Goal: Task Accomplishment & Management: Use online tool/utility

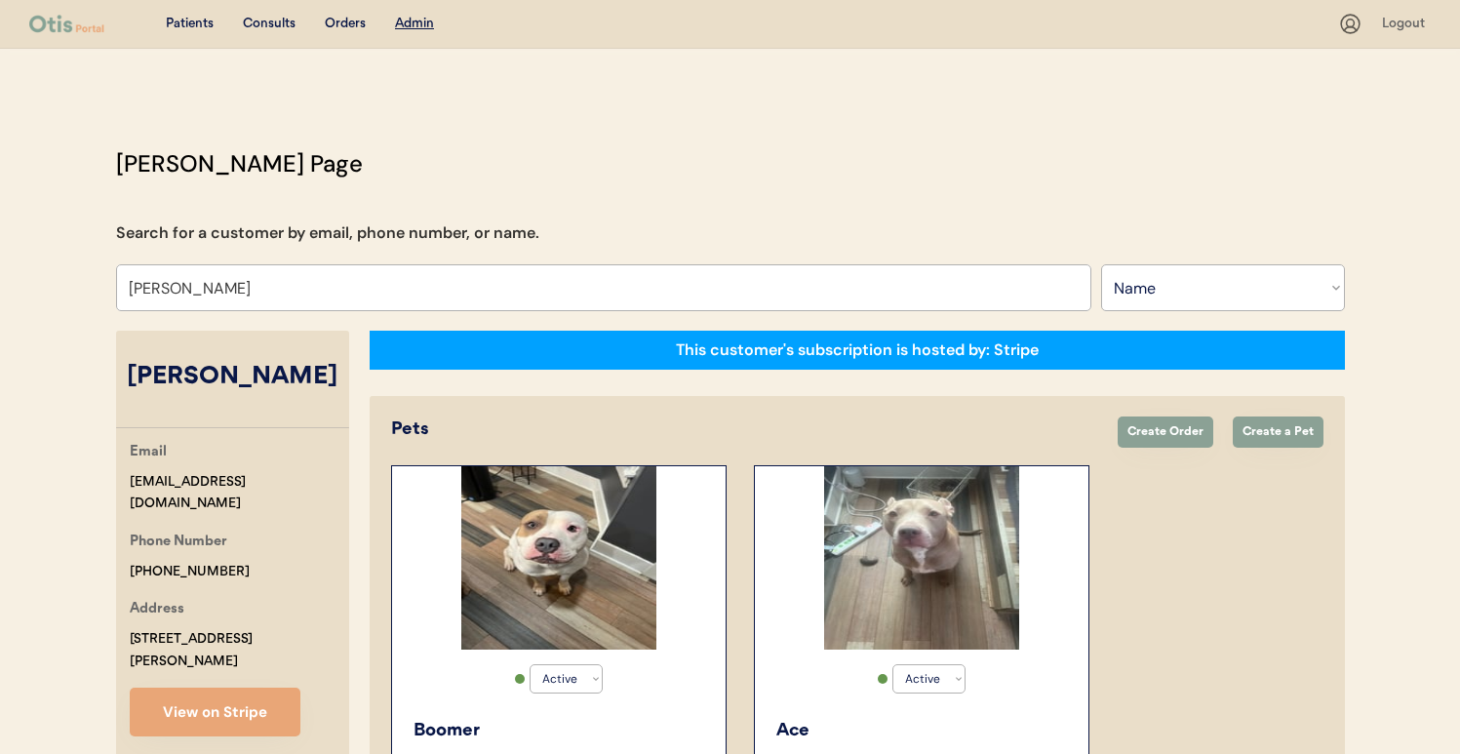
select select ""Name""
select select "true"
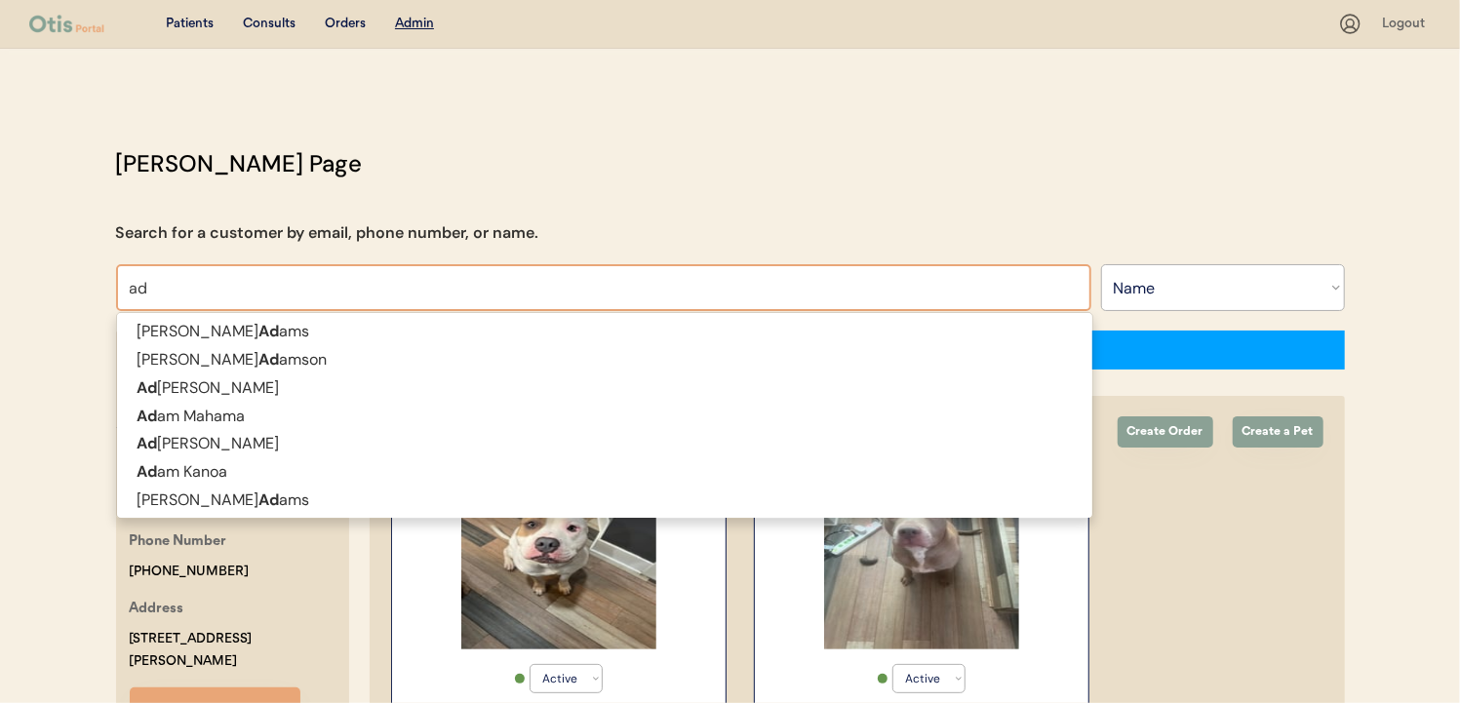
type input "a"
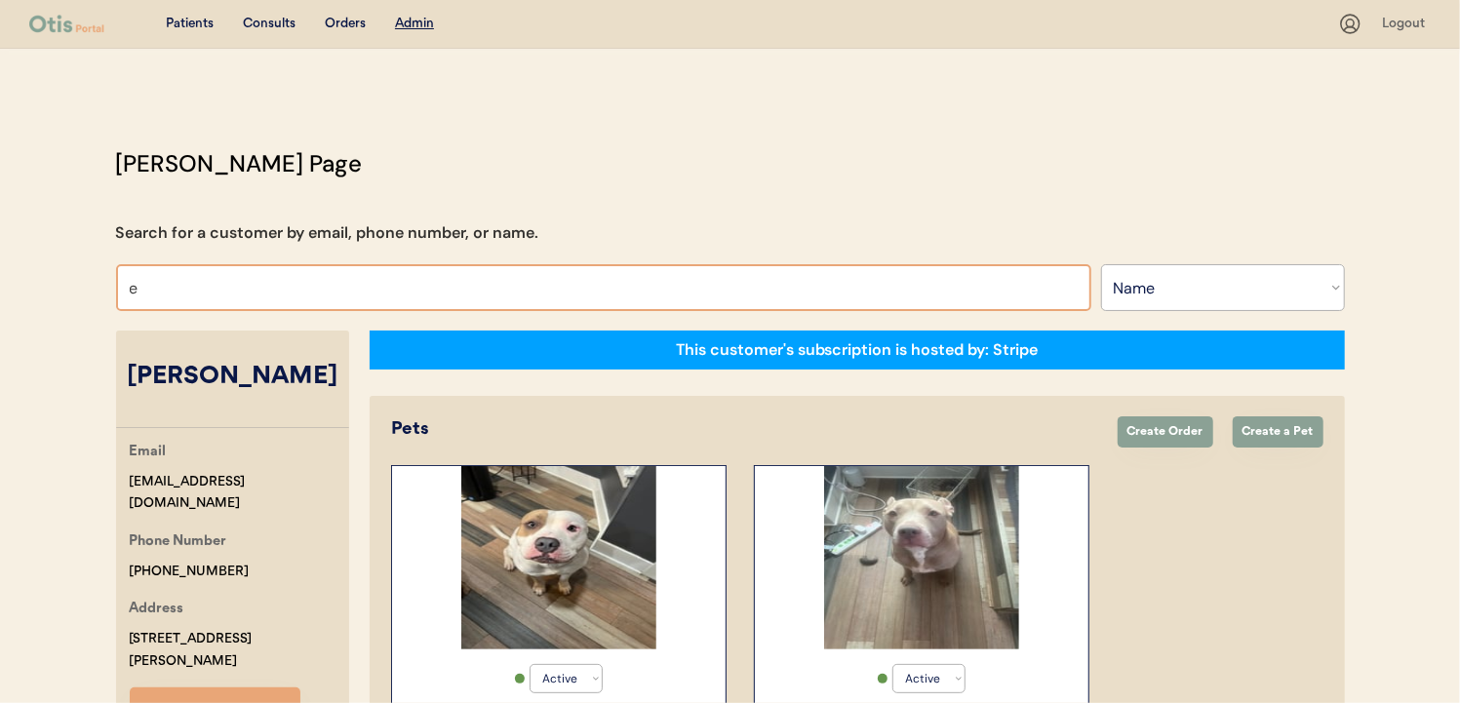
type input "er"
type input "eric Nau"
type input "er"
type input "eric Nau"
type input "aaron"
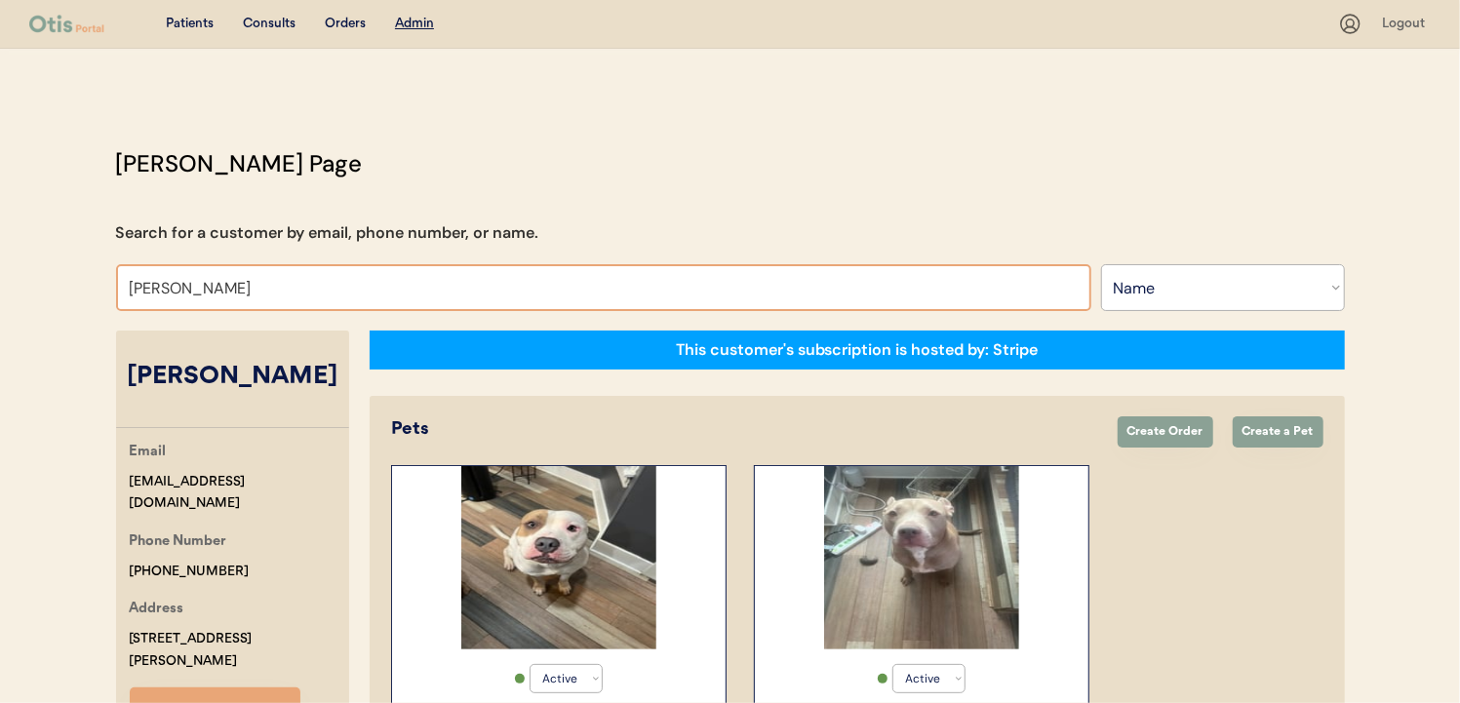
type input "aaron Cicio"
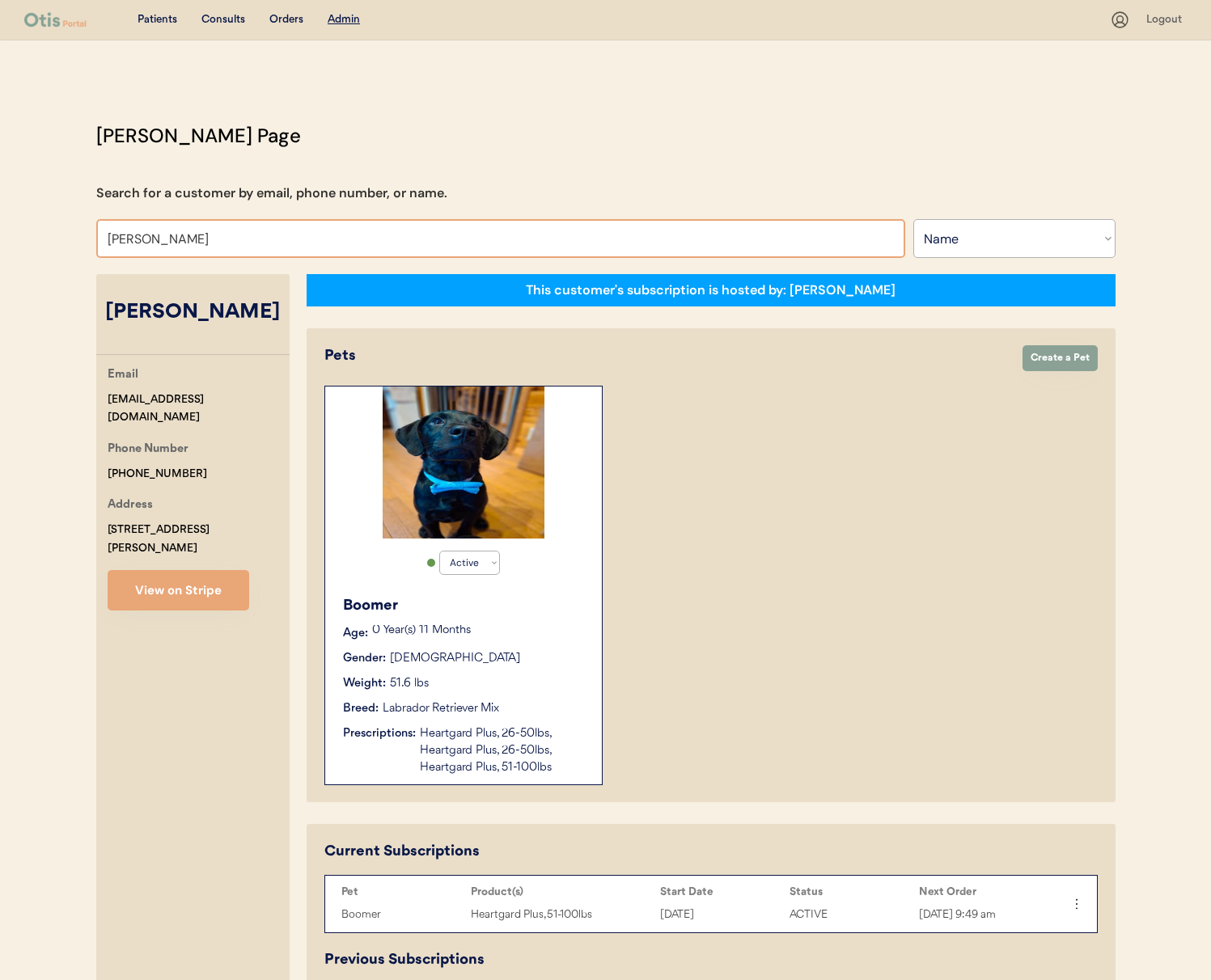
click at [381, 219] on input "Aaron Wolfe" at bounding box center [501, 238] width 810 height 39
type input "vicki"
type input "vicki Bodai"
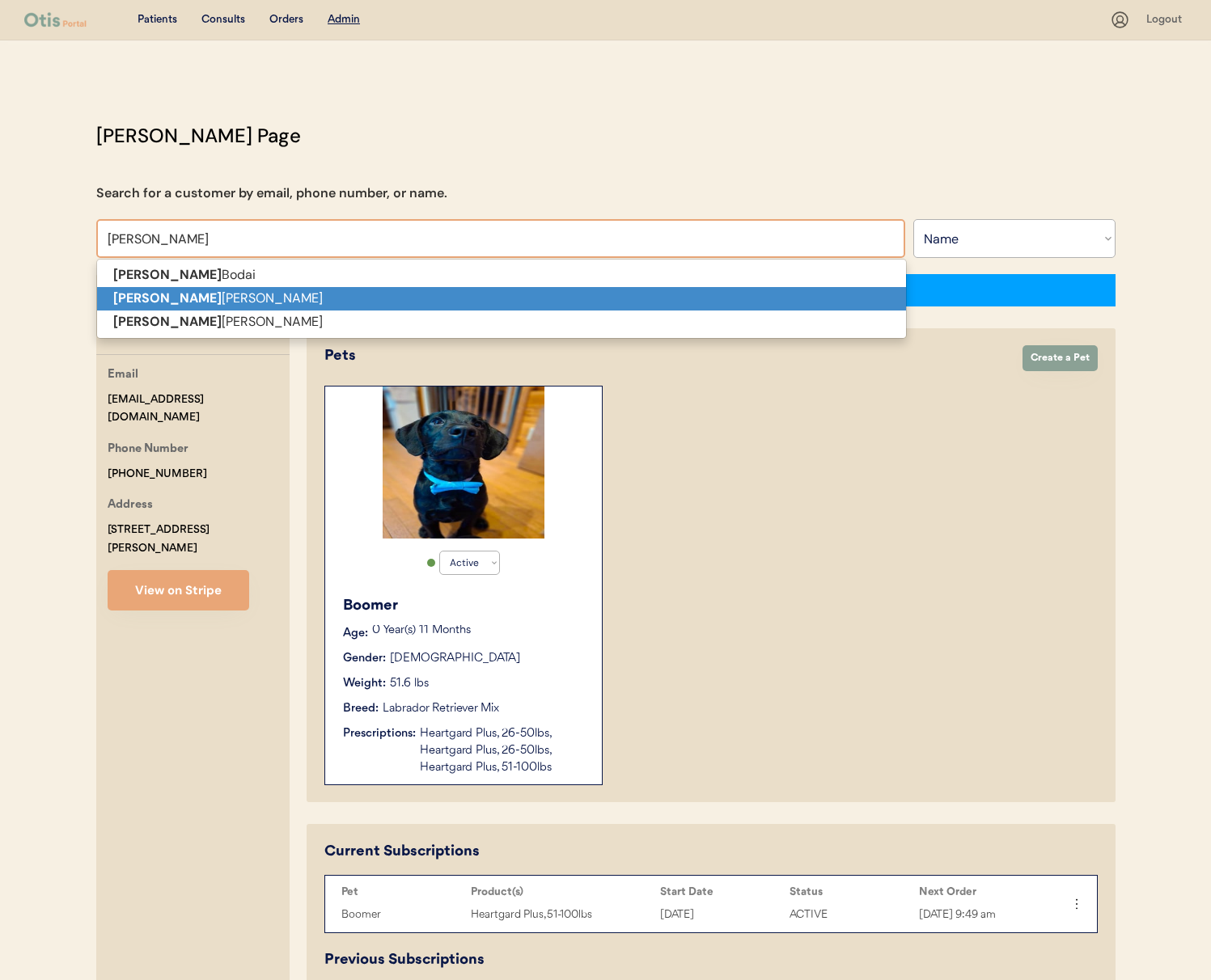
click at [372, 290] on p "Vicki Gibson" at bounding box center [502, 298] width 810 height 23
type input "[PERSON_NAME]"
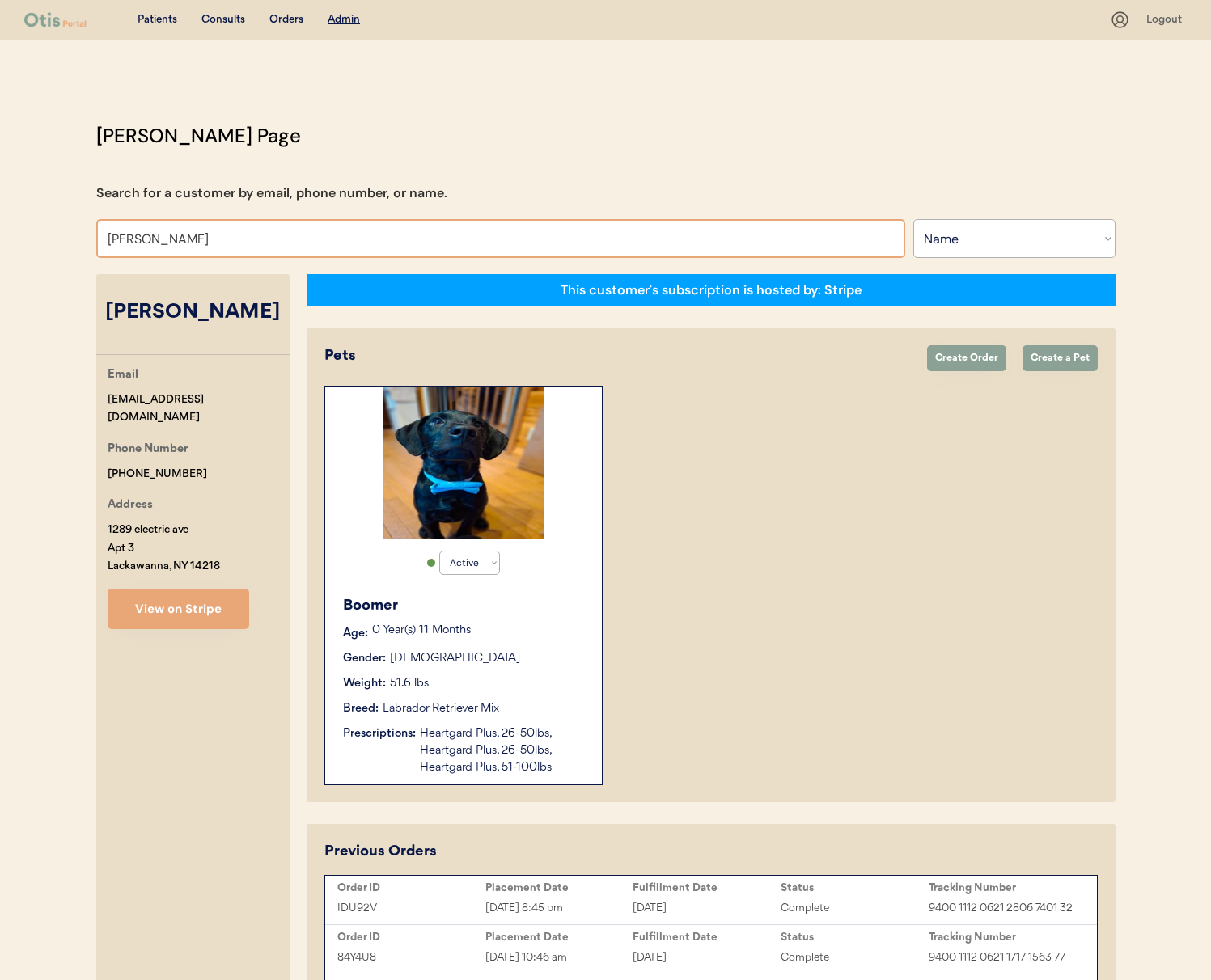
select select "true"
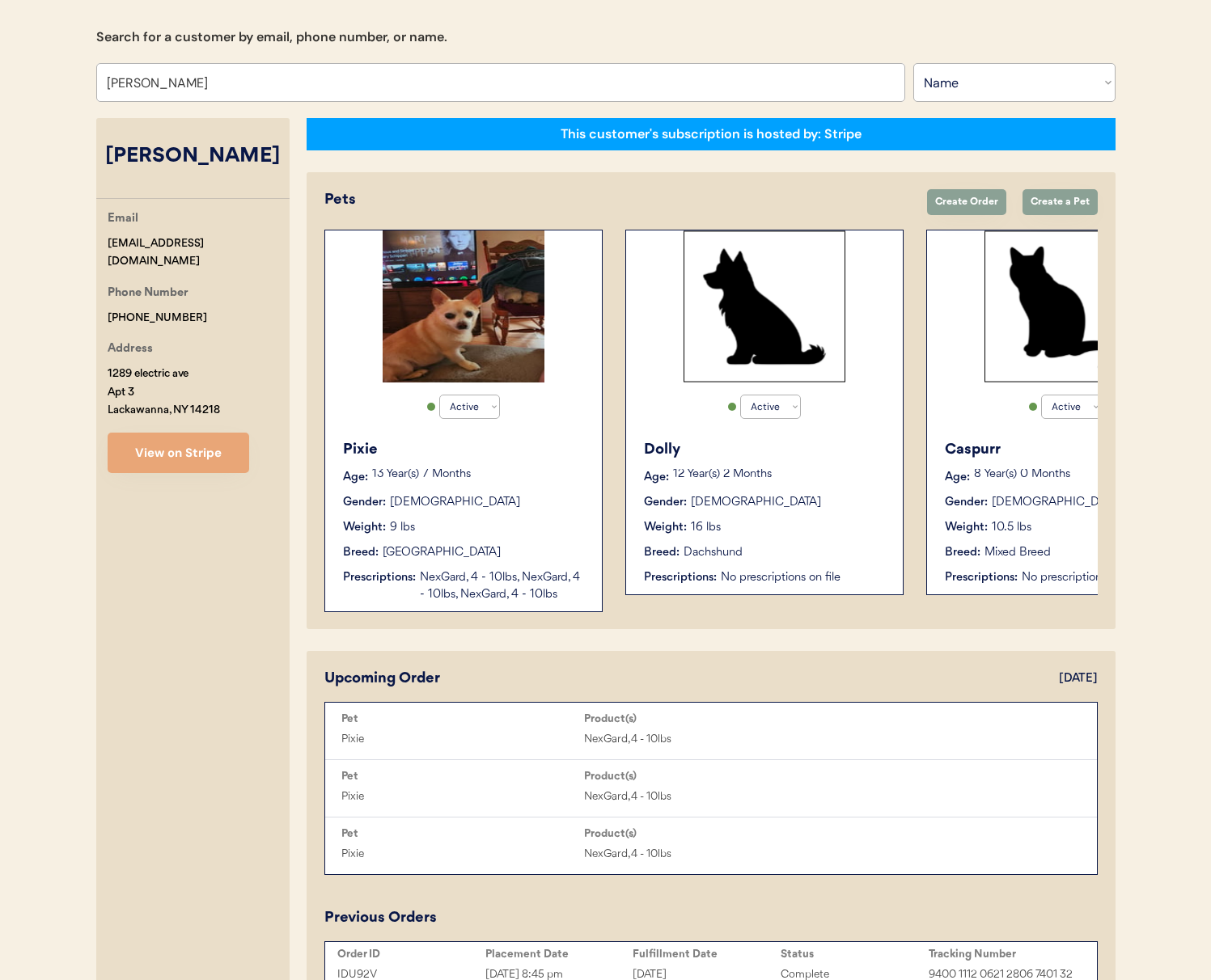
scroll to position [186, 0]
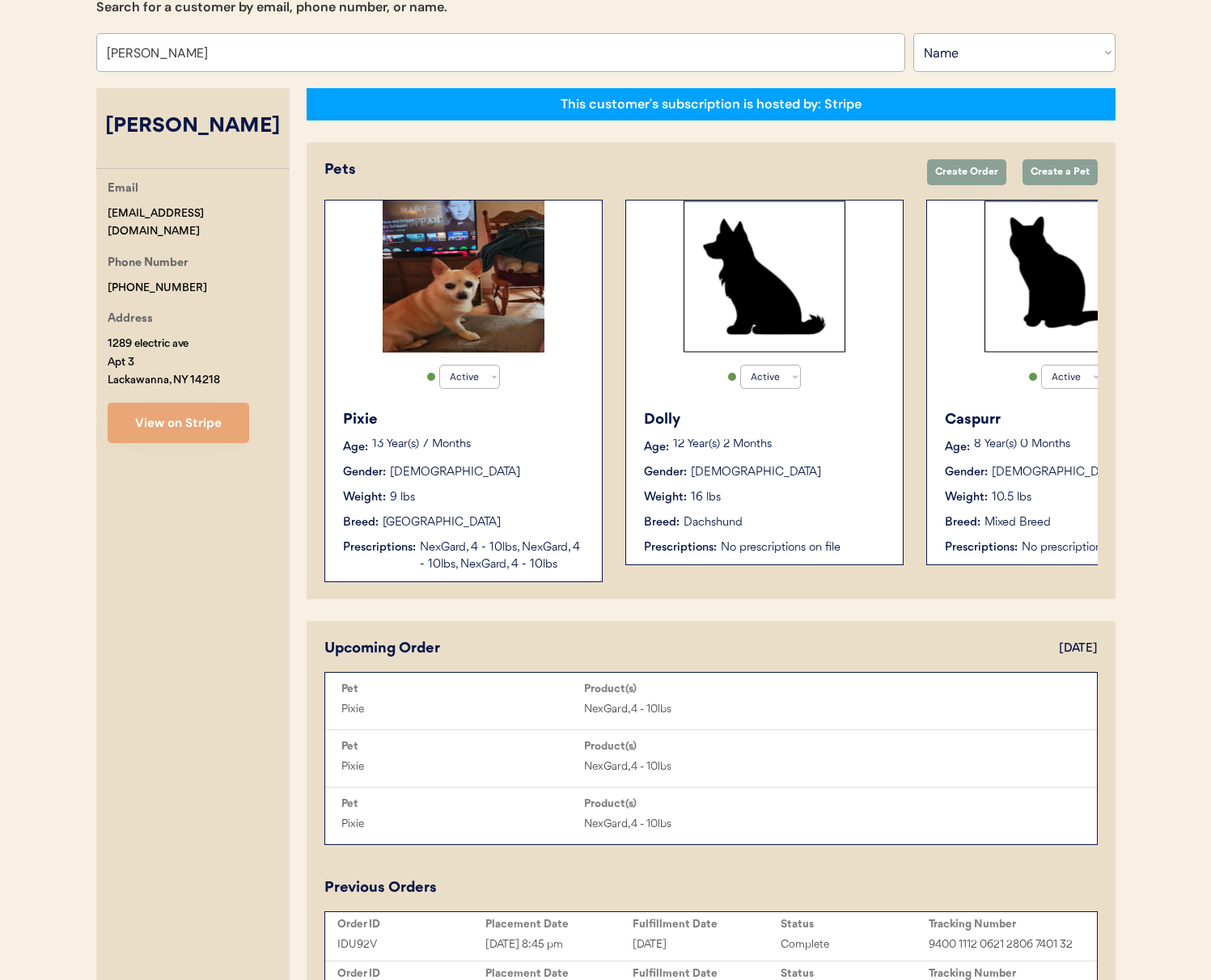
type input "[PERSON_NAME]"
click at [560, 473] on div "Gender: Female" at bounding box center [464, 473] width 243 height 17
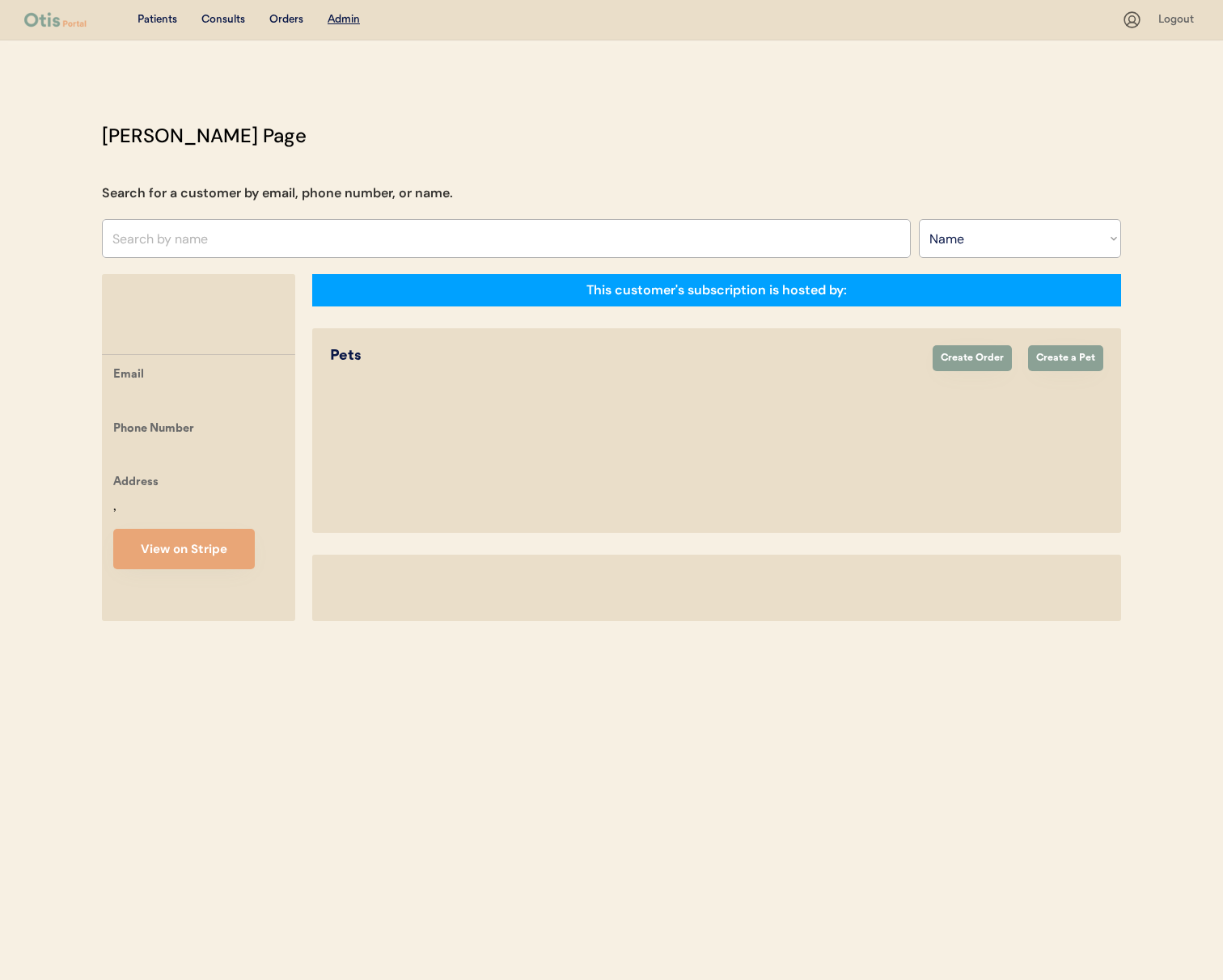
select select ""Name""
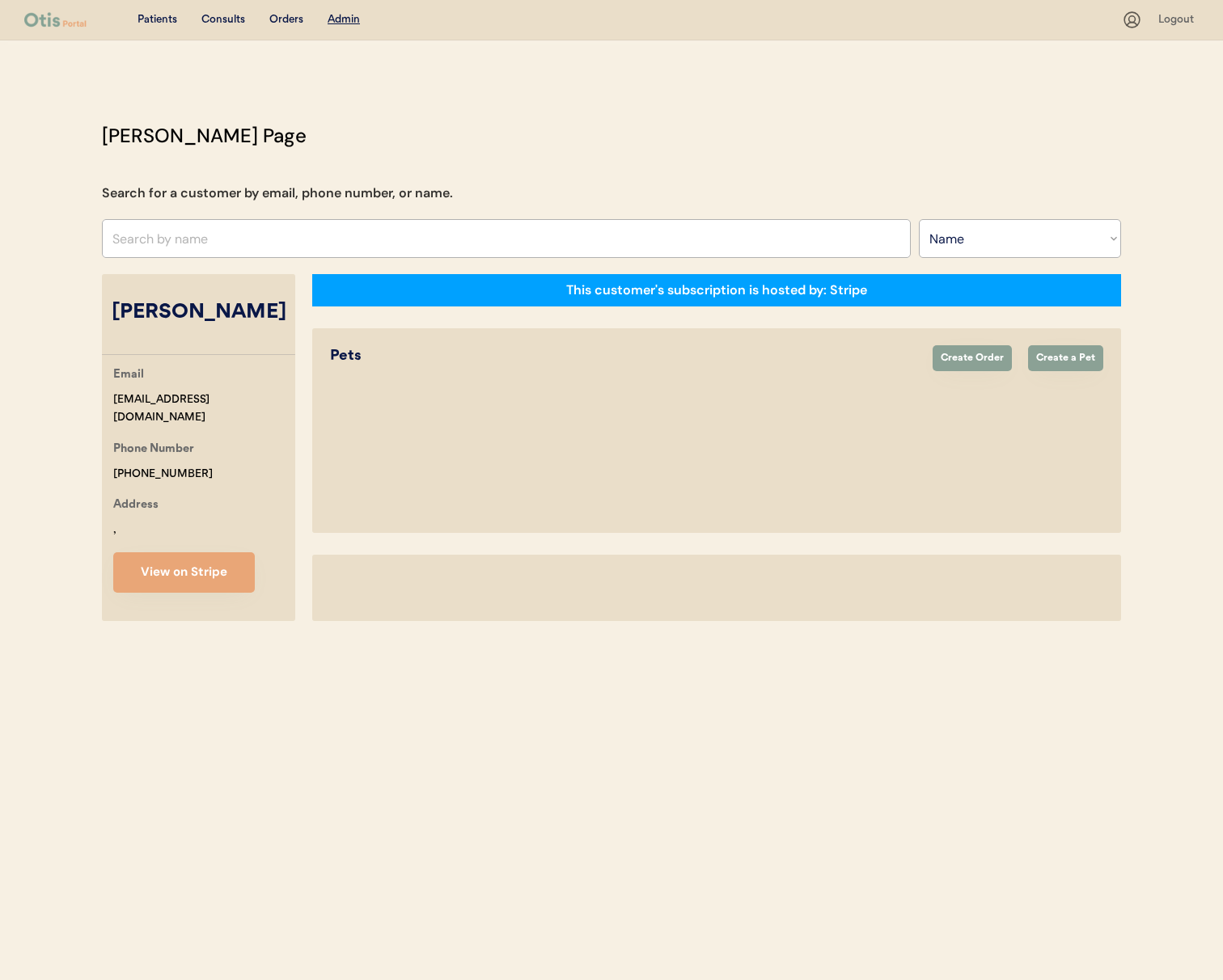
select select "true"
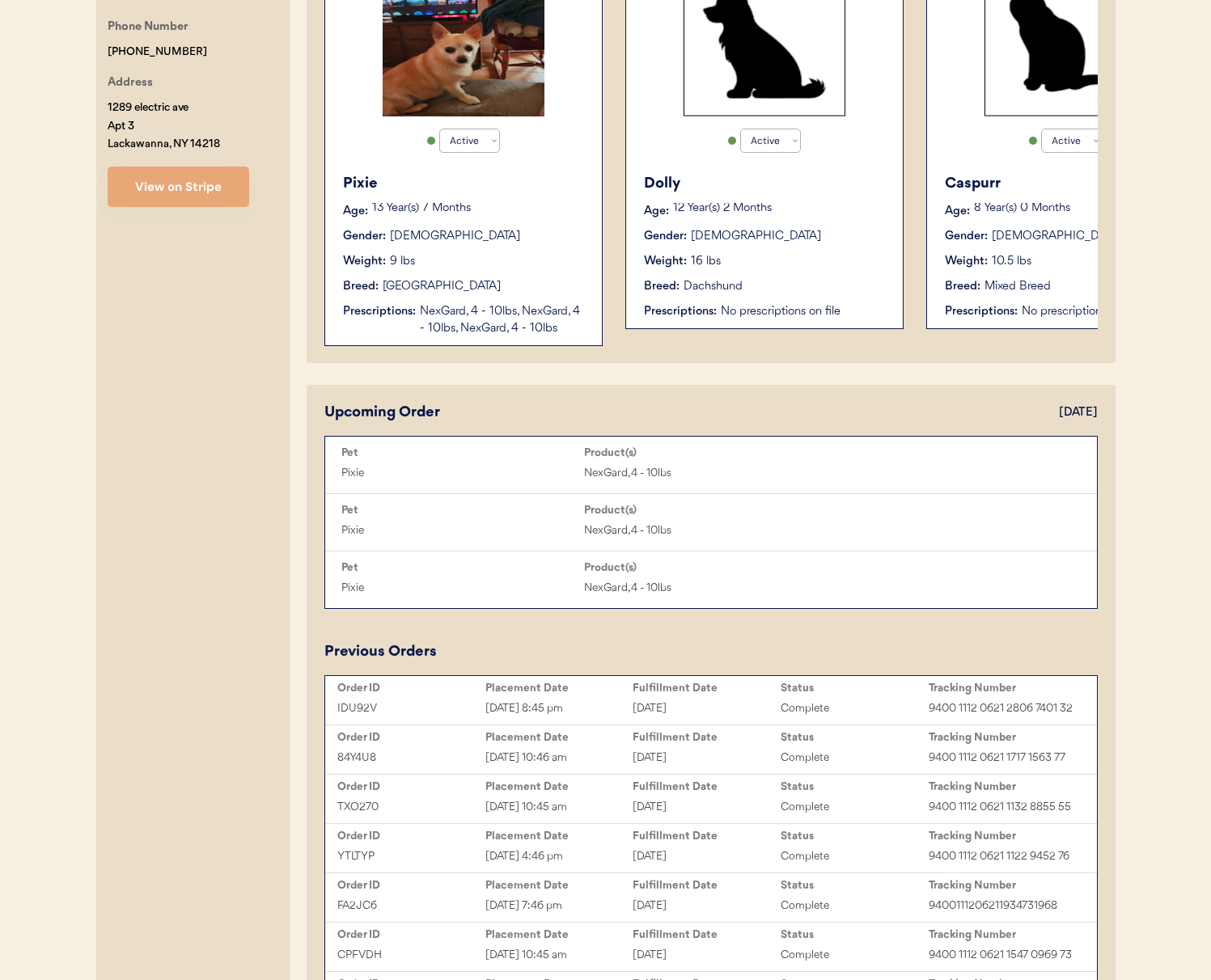
scroll to position [239, 0]
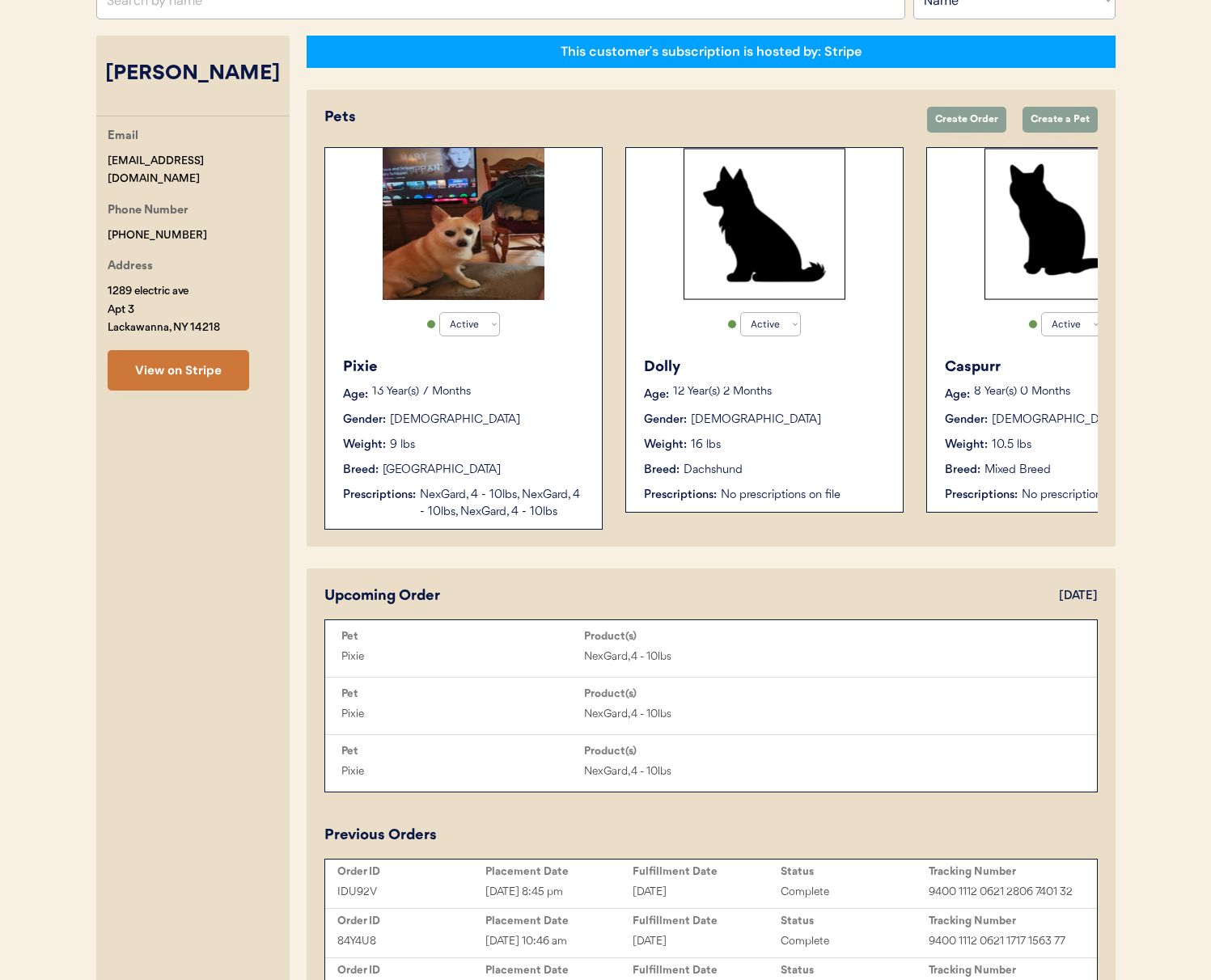
click at [182, 354] on button "View on Stripe" at bounding box center [178, 370] width 142 height 41
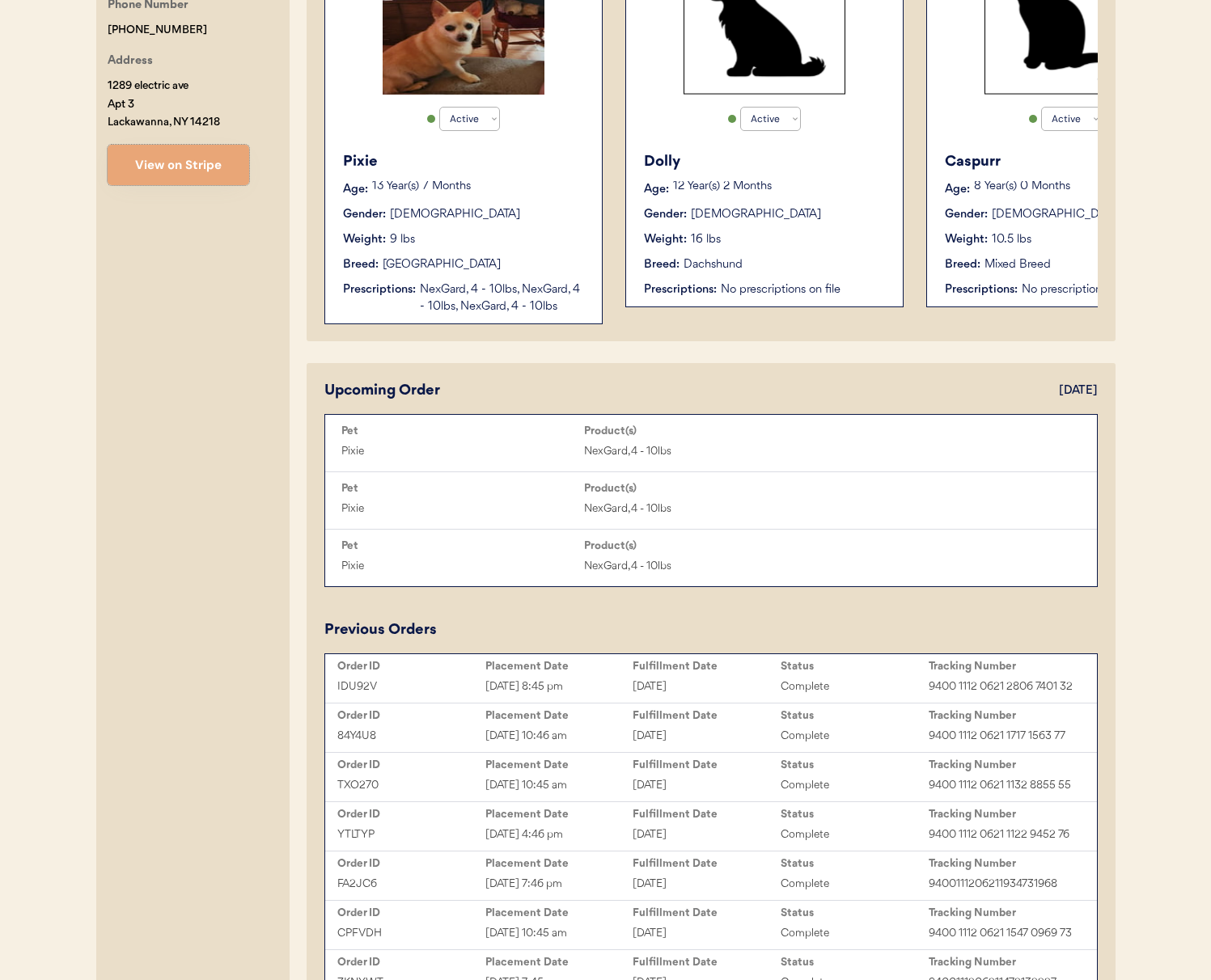
scroll to position [444, 0]
click at [214, 148] on button "View on Stripe" at bounding box center [178, 166] width 142 height 41
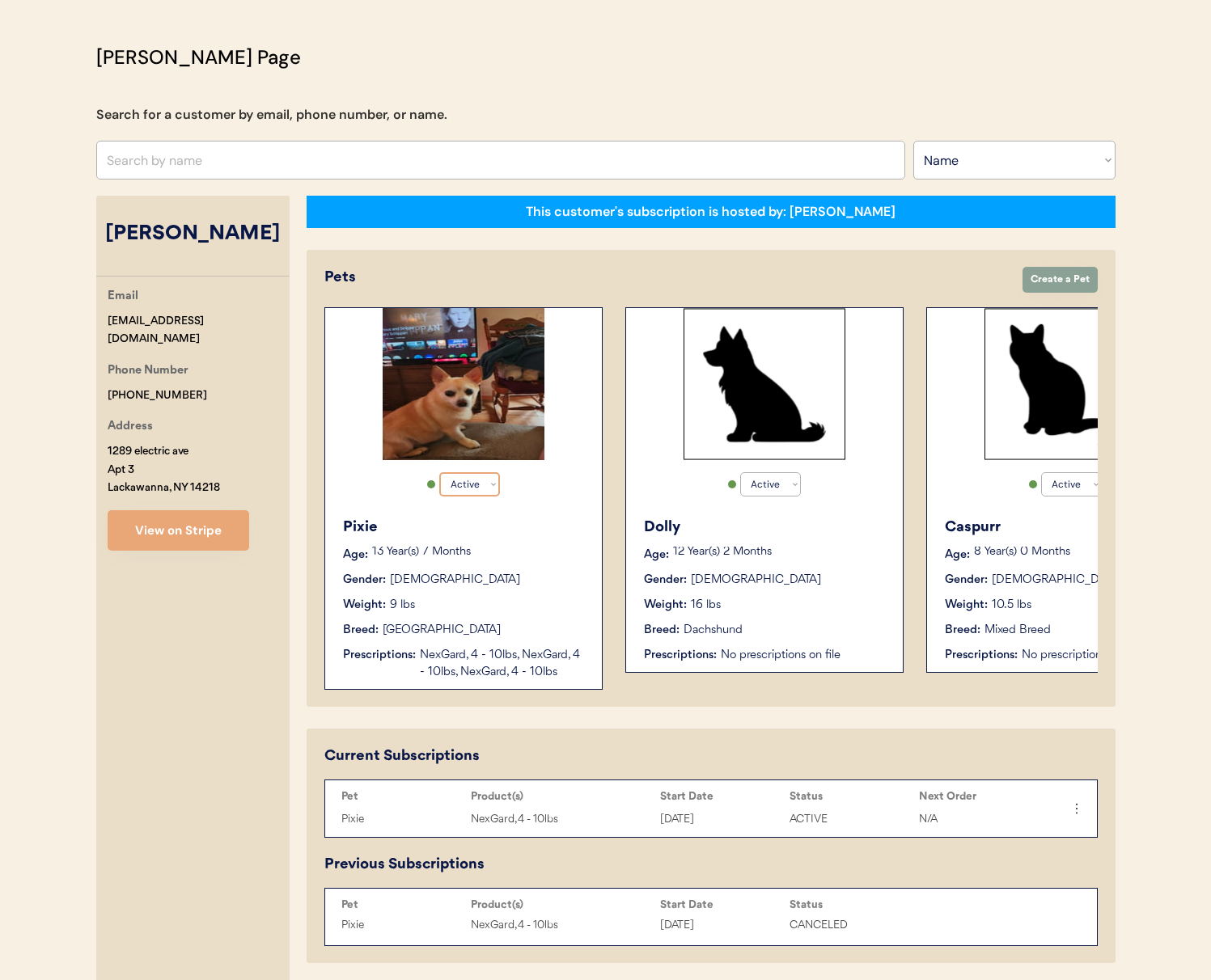
scroll to position [236, 0]
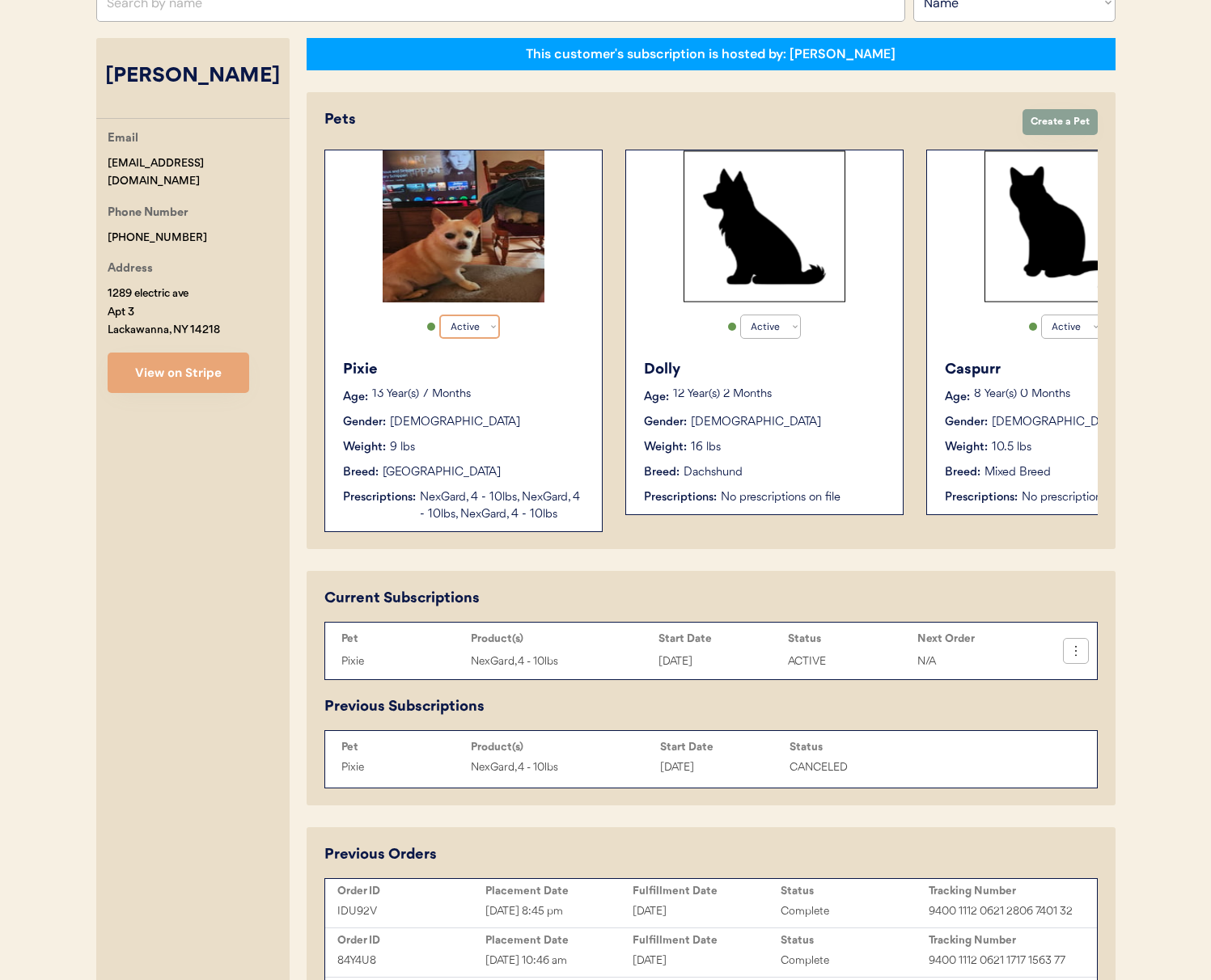
click at [1078, 659] on icon at bounding box center [1077, 652] width 17 height 17
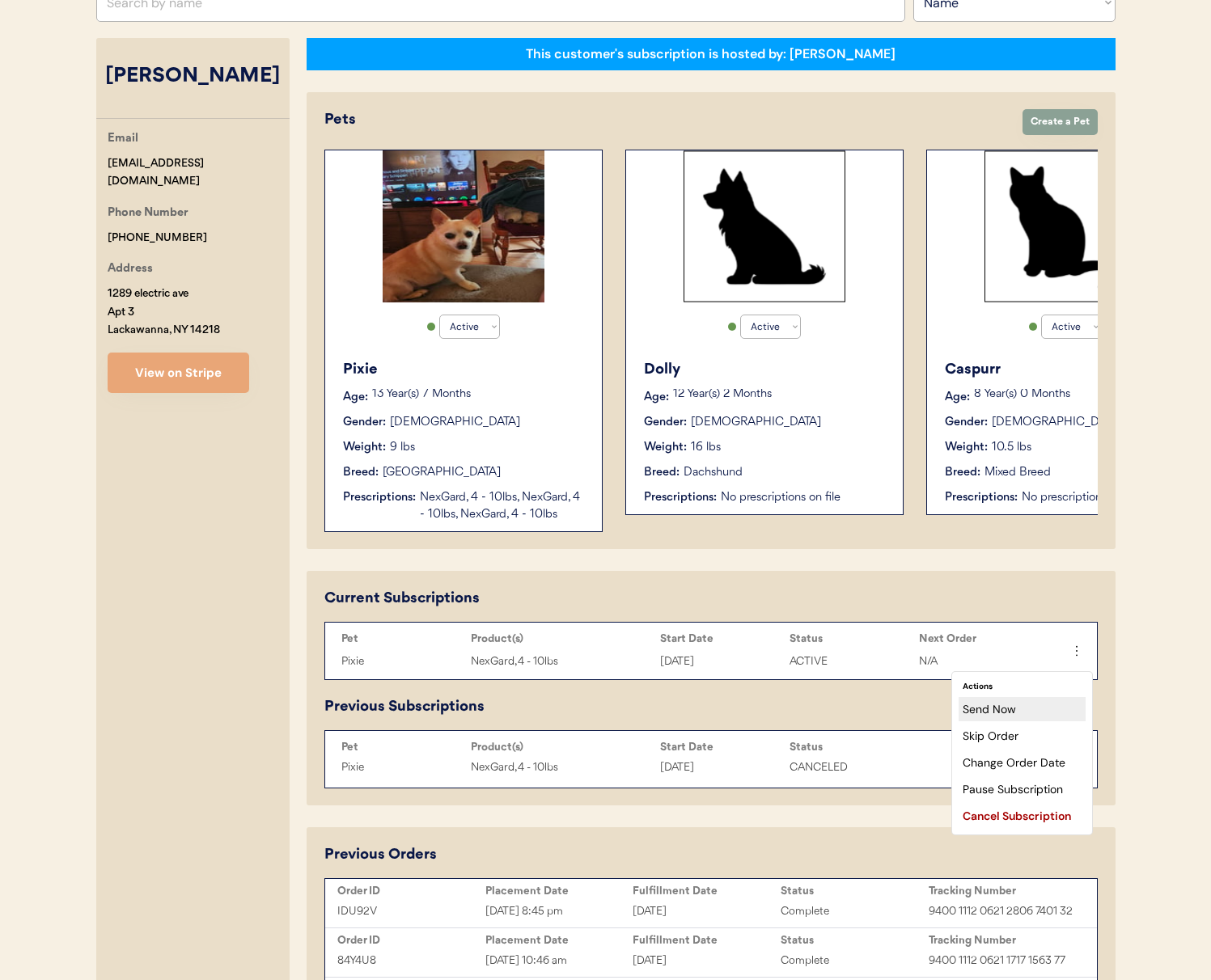
click at [1043, 706] on div "Send Now" at bounding box center [1022, 709] width 127 height 24
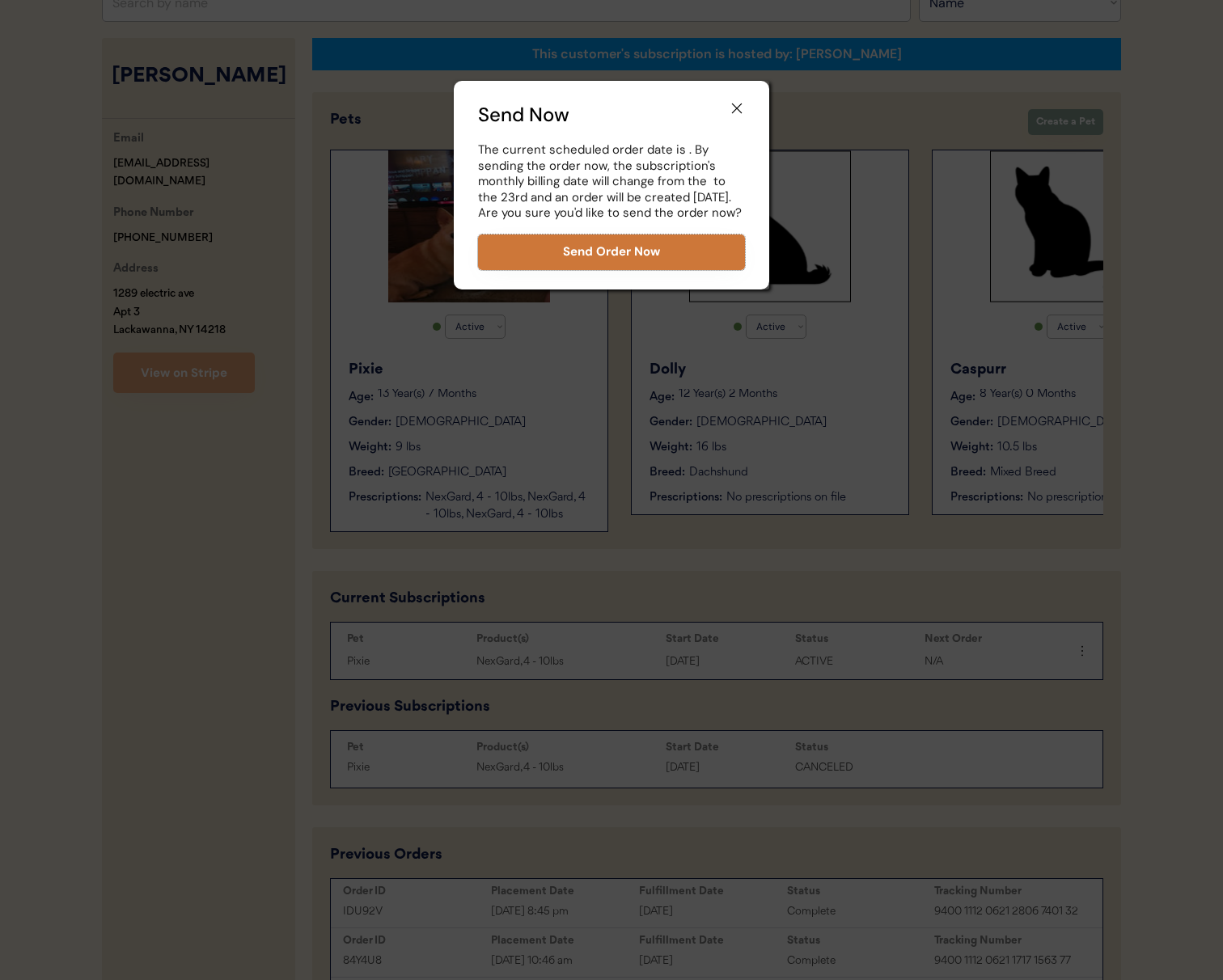
click at [645, 263] on button "Send Order Now" at bounding box center [612, 252] width 267 height 36
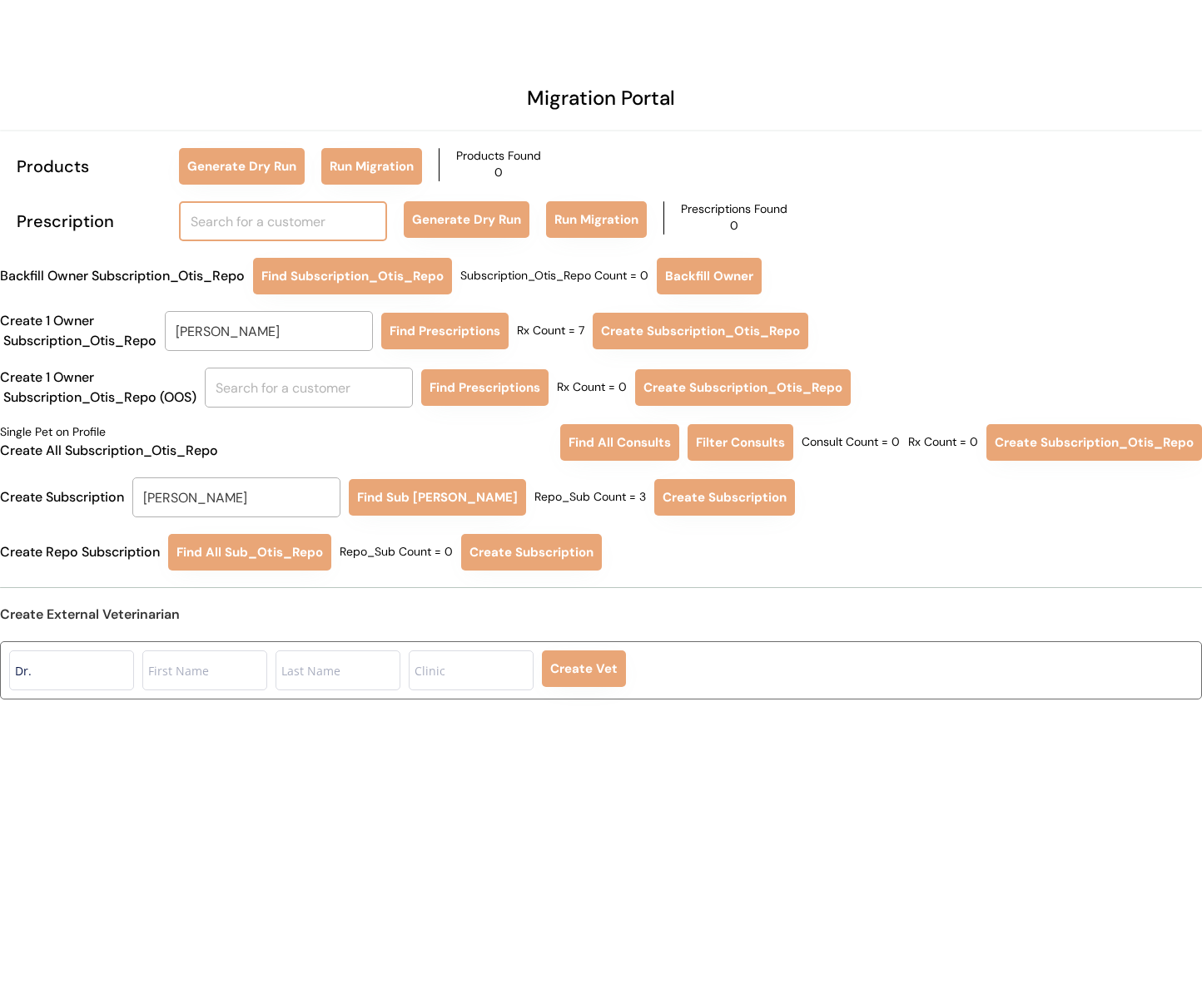
click at [270, 208] on input "text" at bounding box center [283, 221] width 208 height 40
type input "vicki gib"
type input "vicki gibson"
click at [270, 262] on p "Vicki Gib son" at bounding box center [284, 259] width 208 height 24
type input "[PERSON_NAME]"
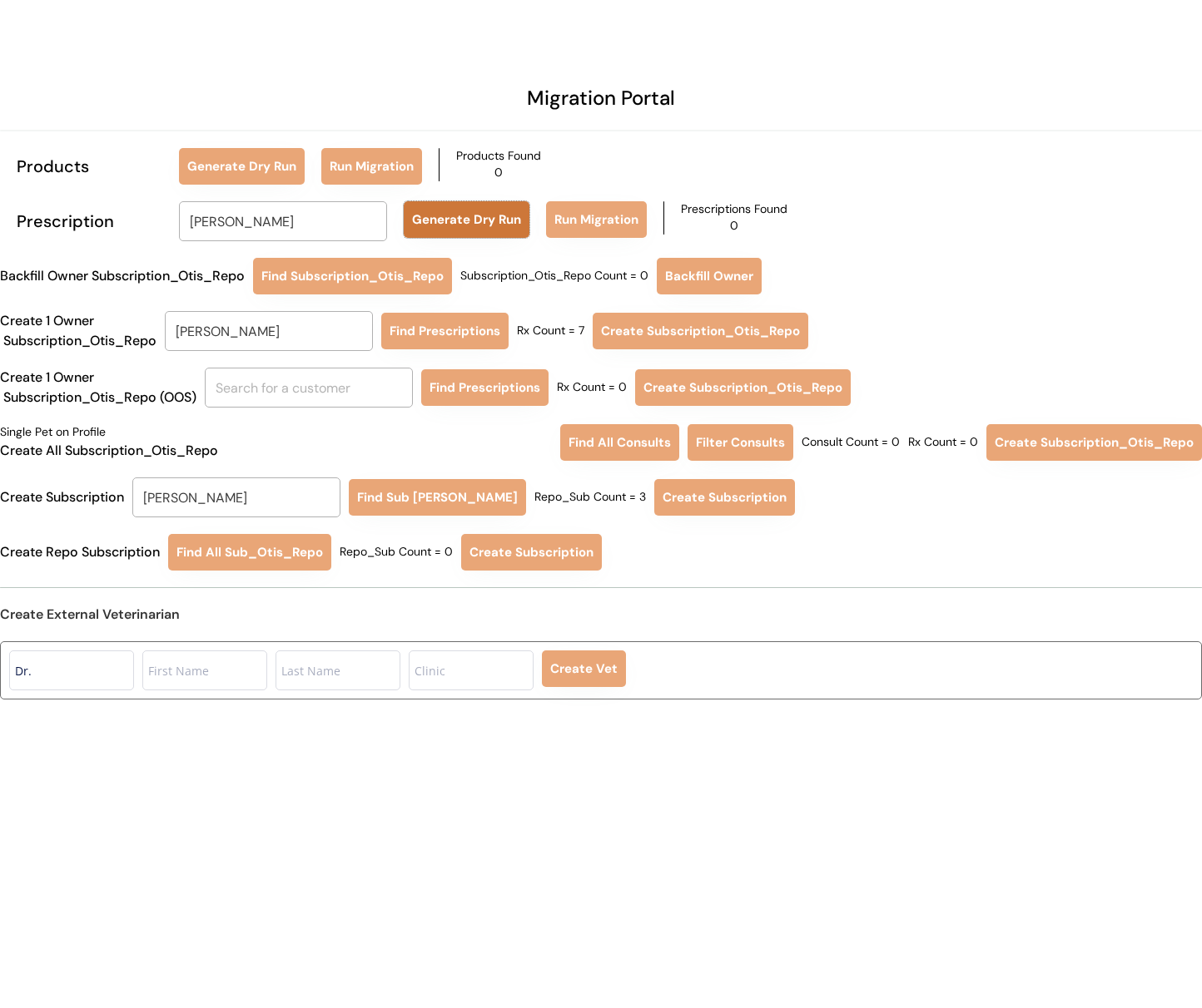
click at [446, 221] on button "Generate Dry Run" at bounding box center [466, 219] width 125 height 37
click at [602, 214] on button "Run Migration" at bounding box center [596, 219] width 101 height 37
click at [291, 383] on input "text" at bounding box center [309, 387] width 208 height 40
type input "vi"
type input "vivian Graves"
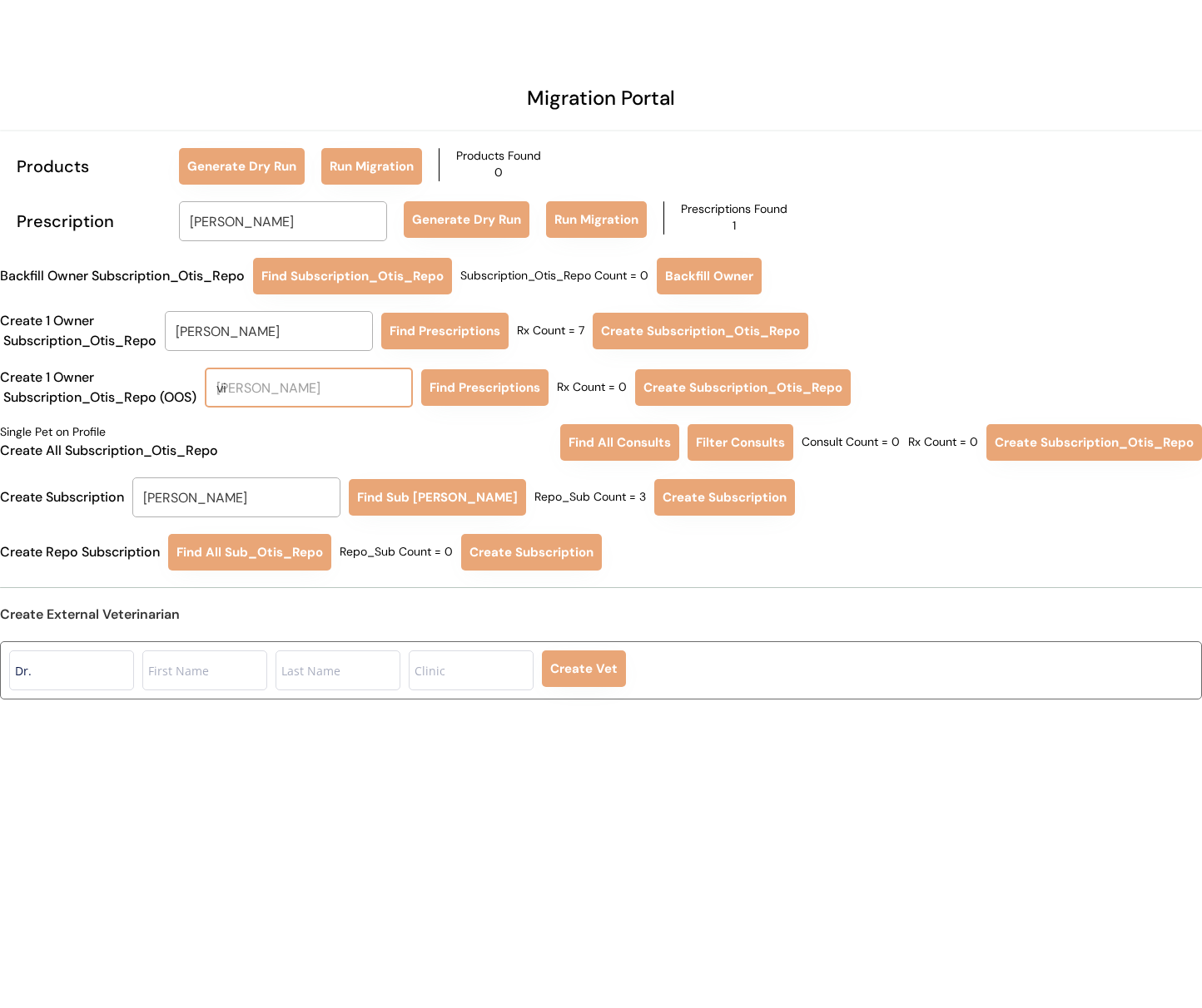
type input "vic"
type input "vicki Bodai"
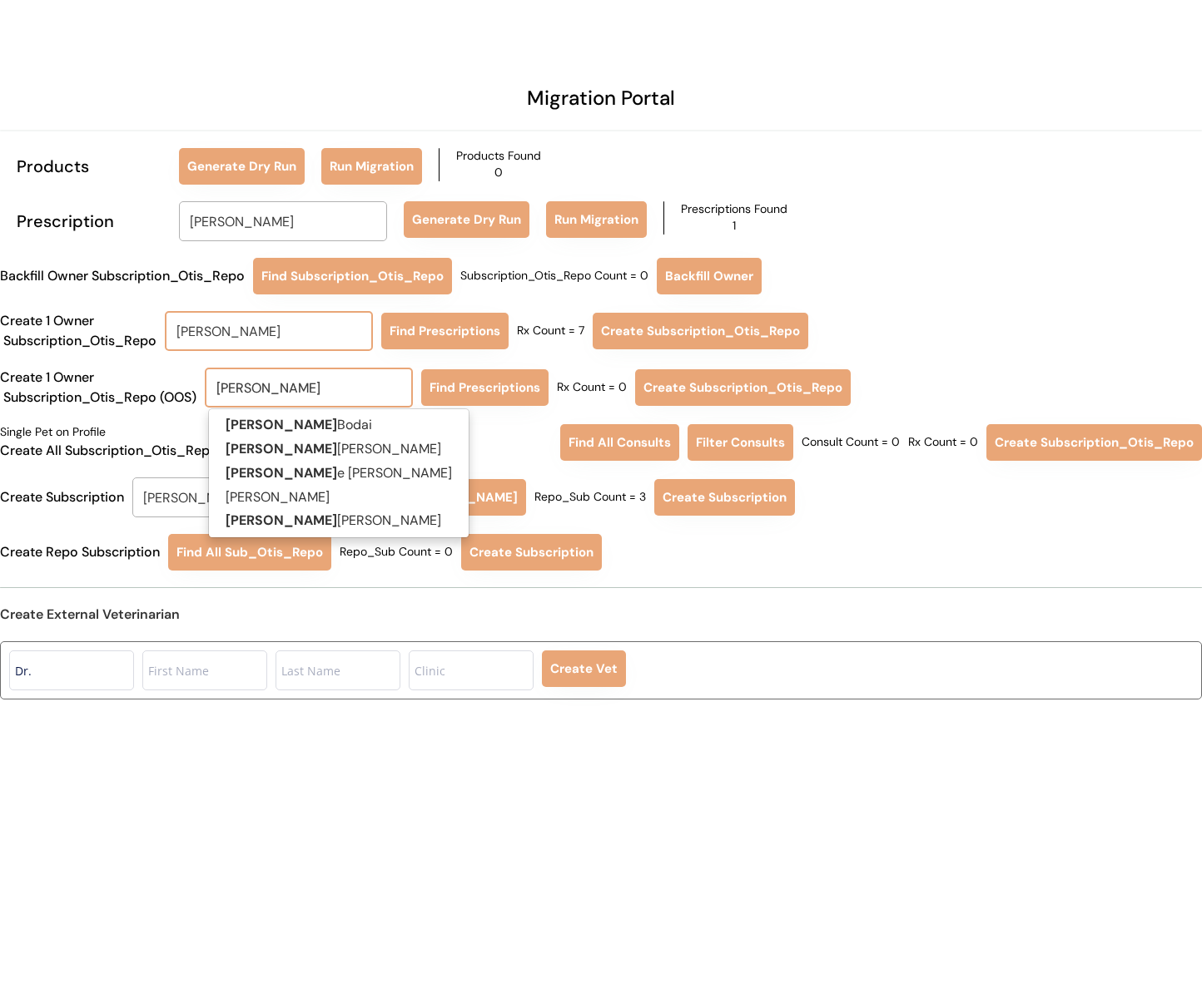
type input "vicki"
click at [305, 326] on input "Judy A Leger" at bounding box center [269, 331] width 208 height 40
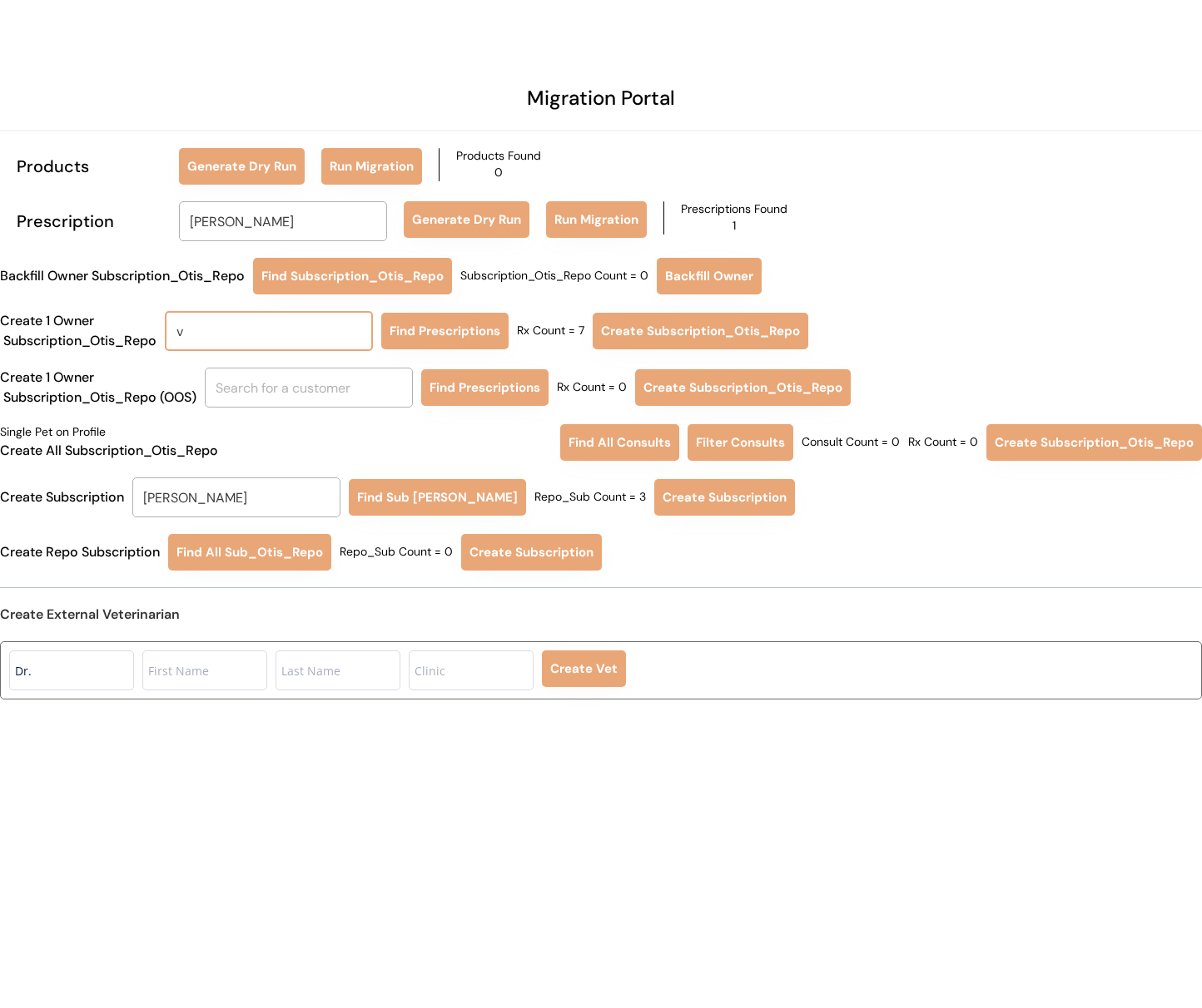
type input "vi"
type input "vivian Graves"
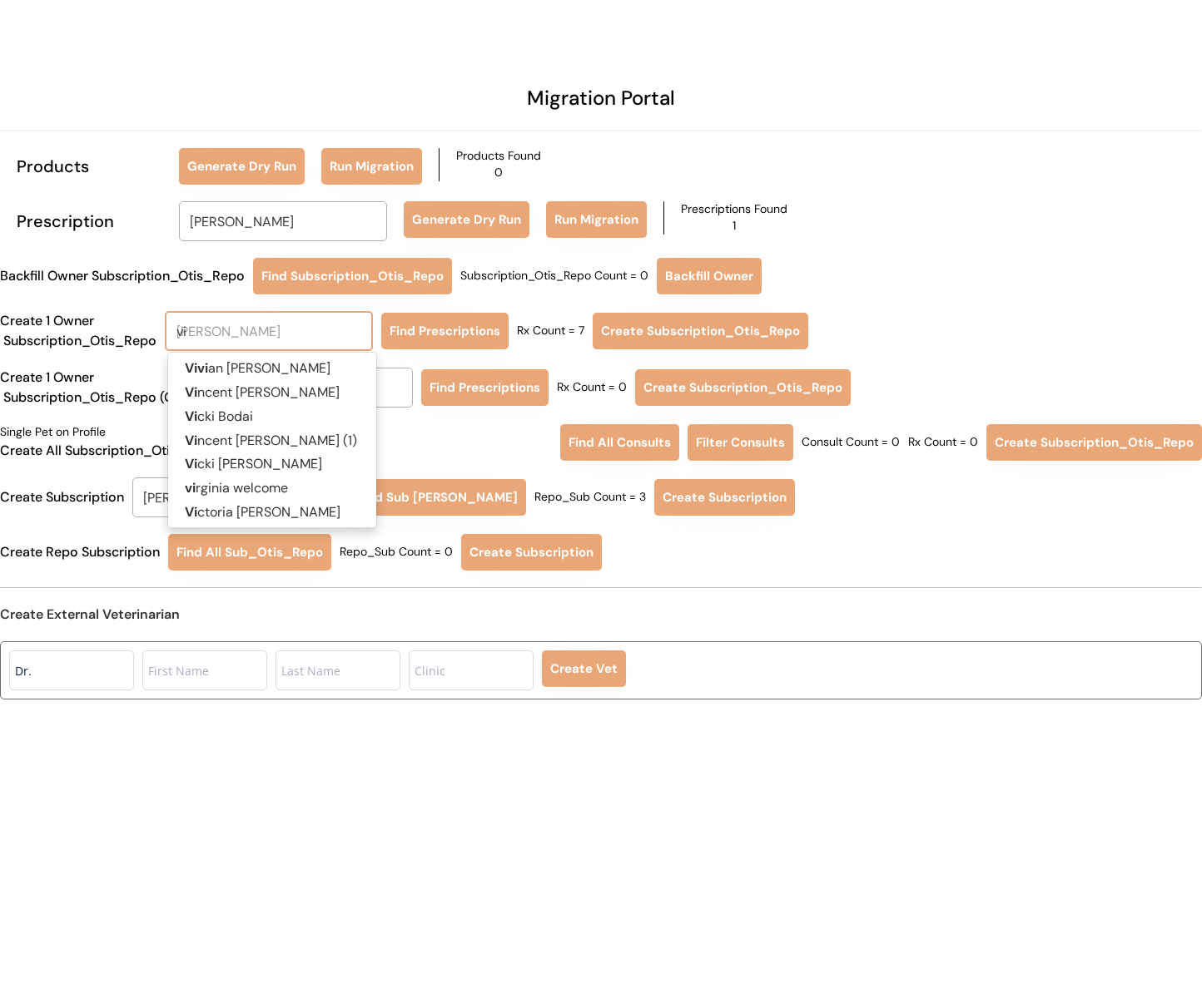
type input "vic"
type input "vicki Bodai"
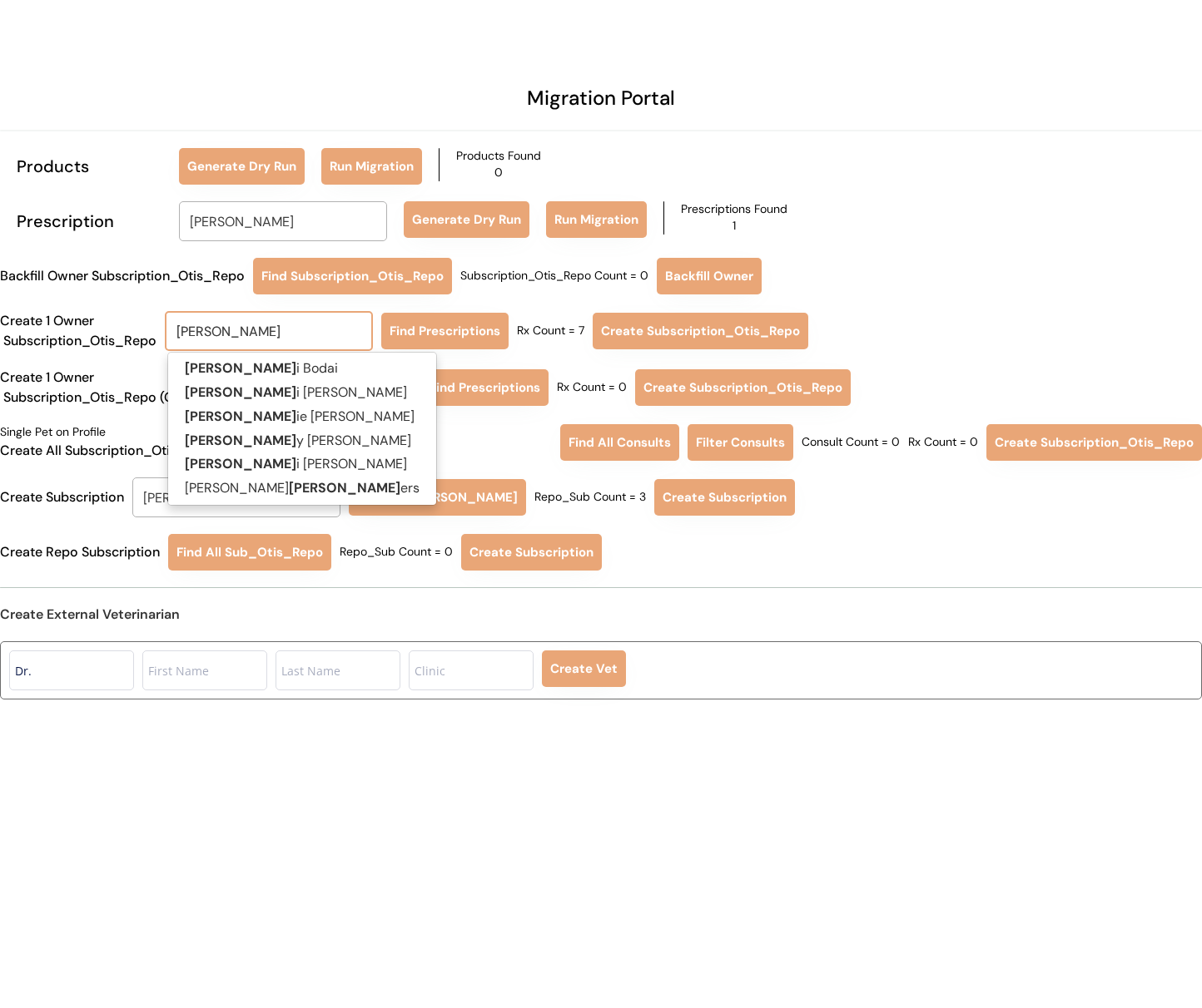
type input "vicki"
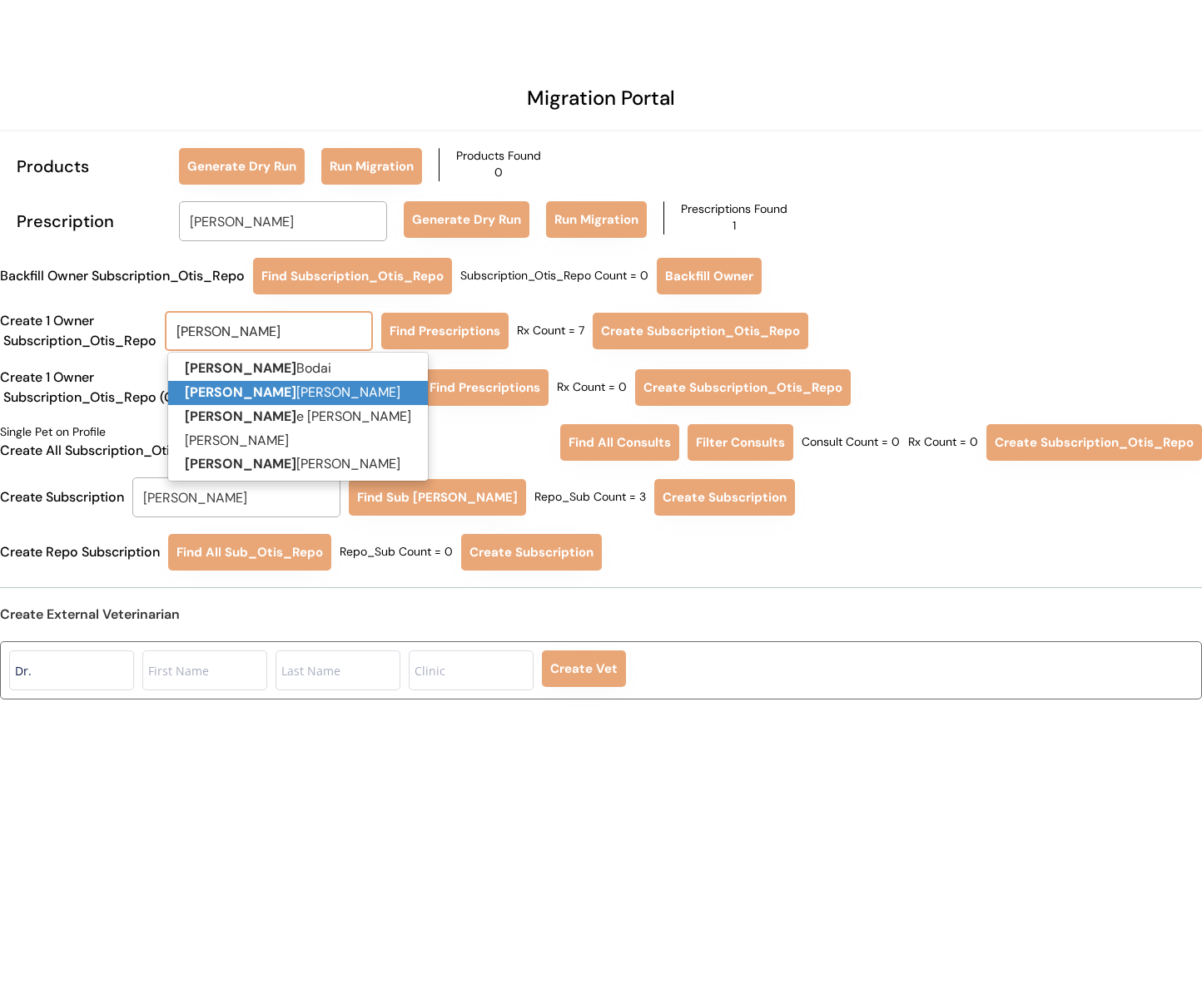
click at [307, 385] on p "Vicki Gibson" at bounding box center [298, 393] width 259 height 24
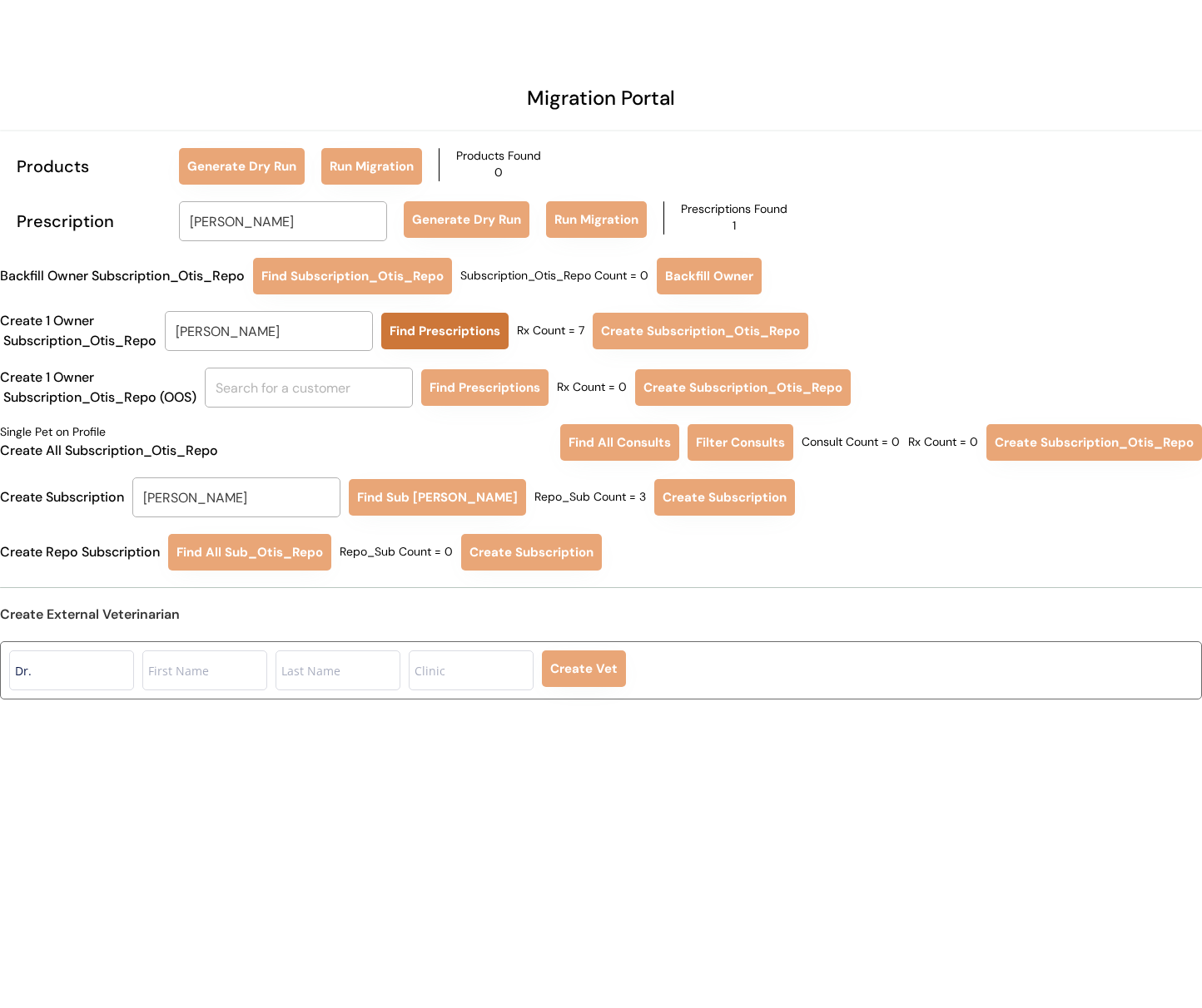
type input "[PERSON_NAME]"
click at [412, 332] on button "Find Prescriptions" at bounding box center [444, 331] width 127 height 37
click at [650, 333] on button "Create Subscription_Otis_Repo" at bounding box center [698, 331] width 216 height 37
click at [263, 507] on input "Judy A Leger" at bounding box center [236, 497] width 208 height 40
type input "VICK"
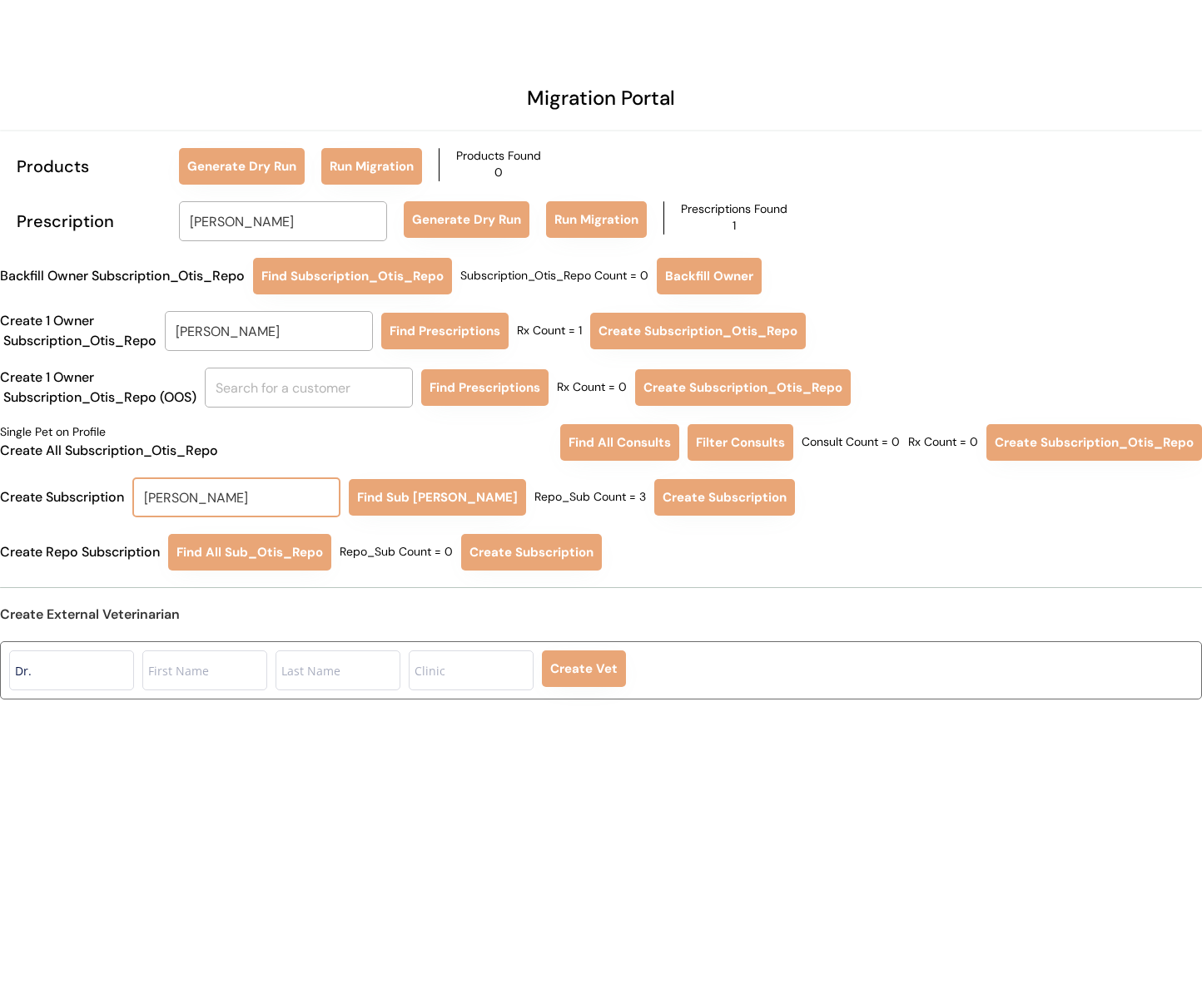
type input "VICKi Bodai"
type input "VICKI"
type input "VICKI Bodai"
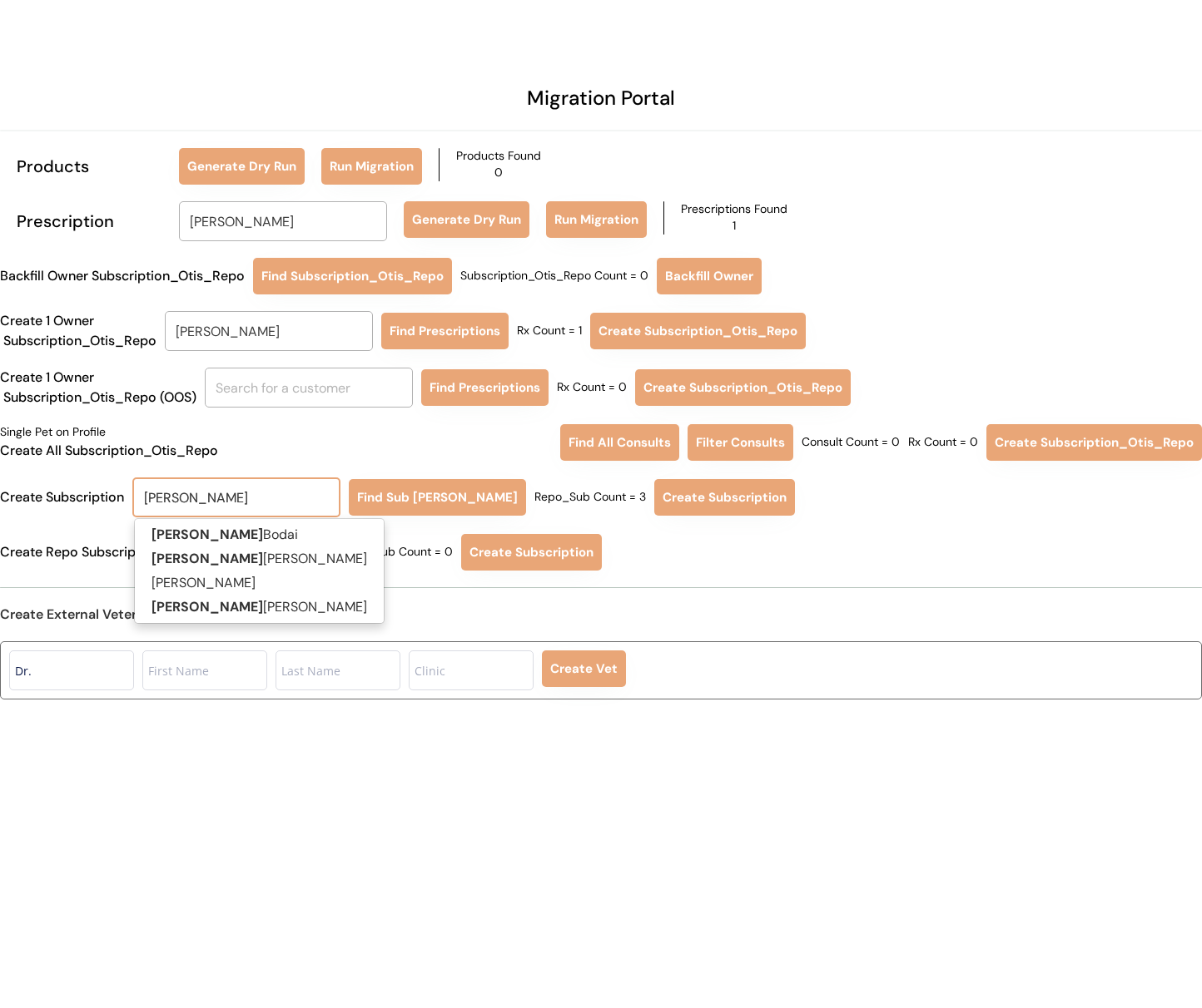
type input "VICKI"
type input "VICKI GI"
type input "VICKI GIbson"
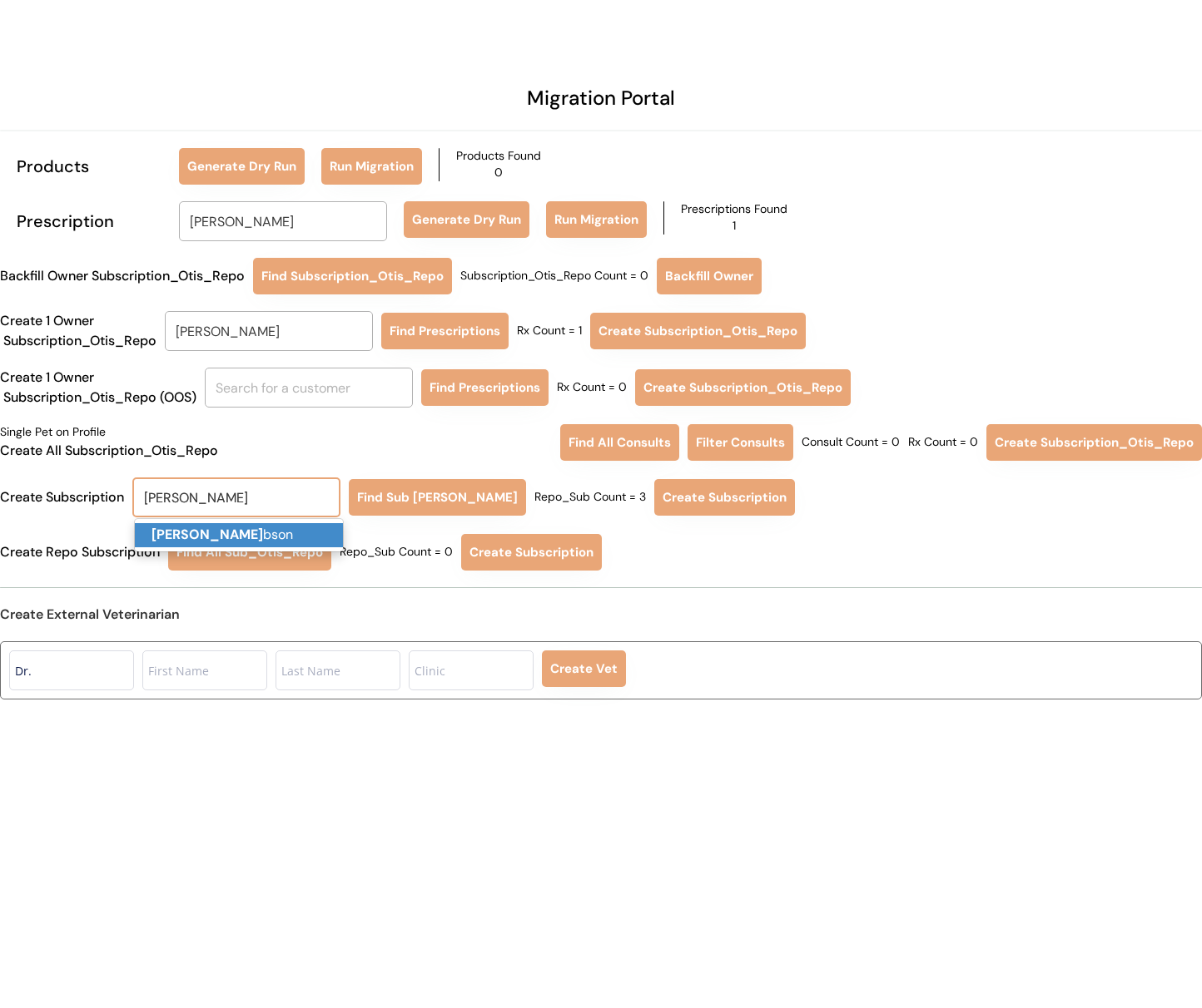
click at [277, 537] on p "Vicki Gi bson" at bounding box center [239, 536] width 208 height 24
type input "[PERSON_NAME]"
click at [408, 500] on button "Find Sub Otis Repo" at bounding box center [438, 497] width 177 height 37
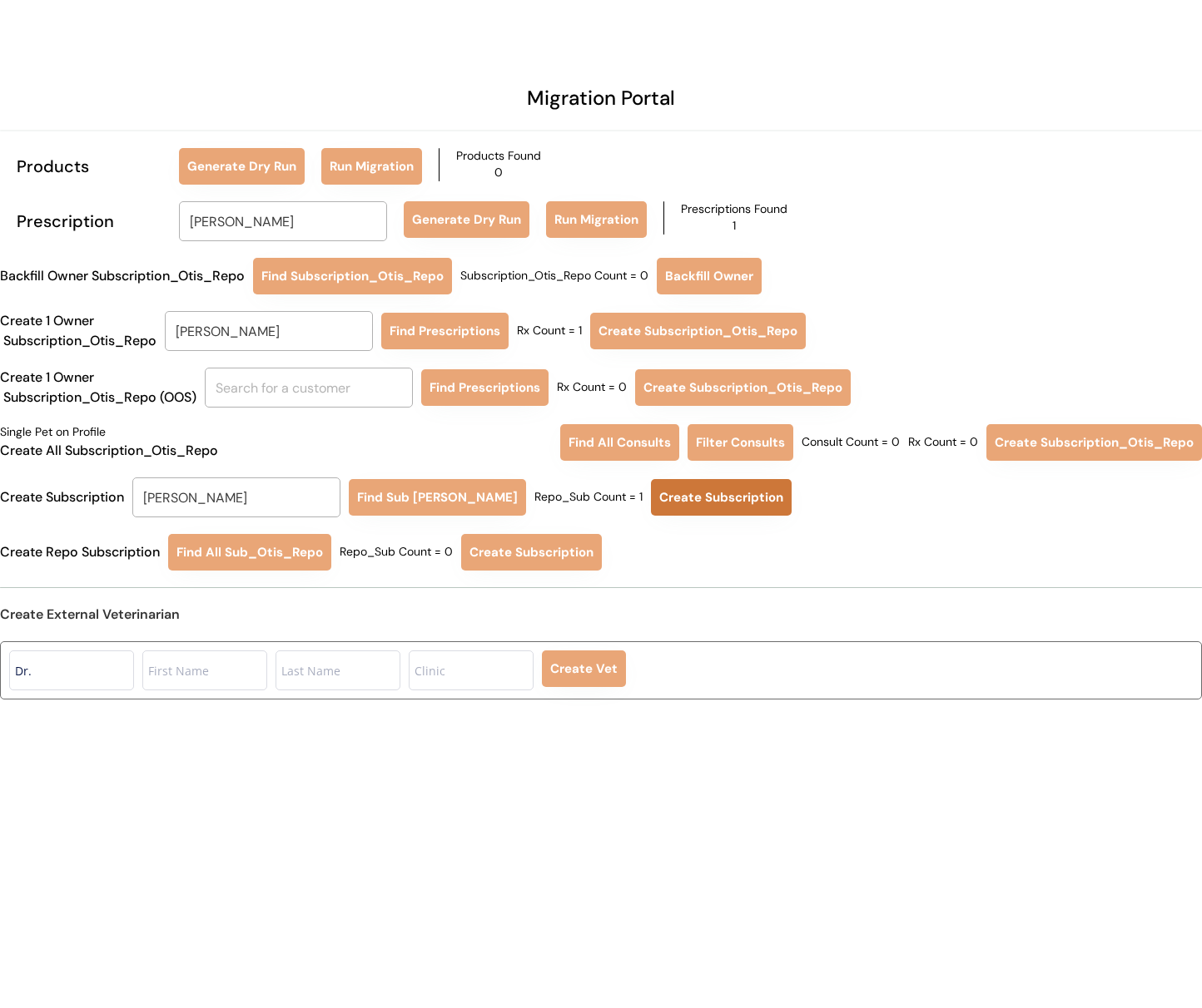
click at [723, 490] on button "Create Subscription" at bounding box center [721, 497] width 141 height 37
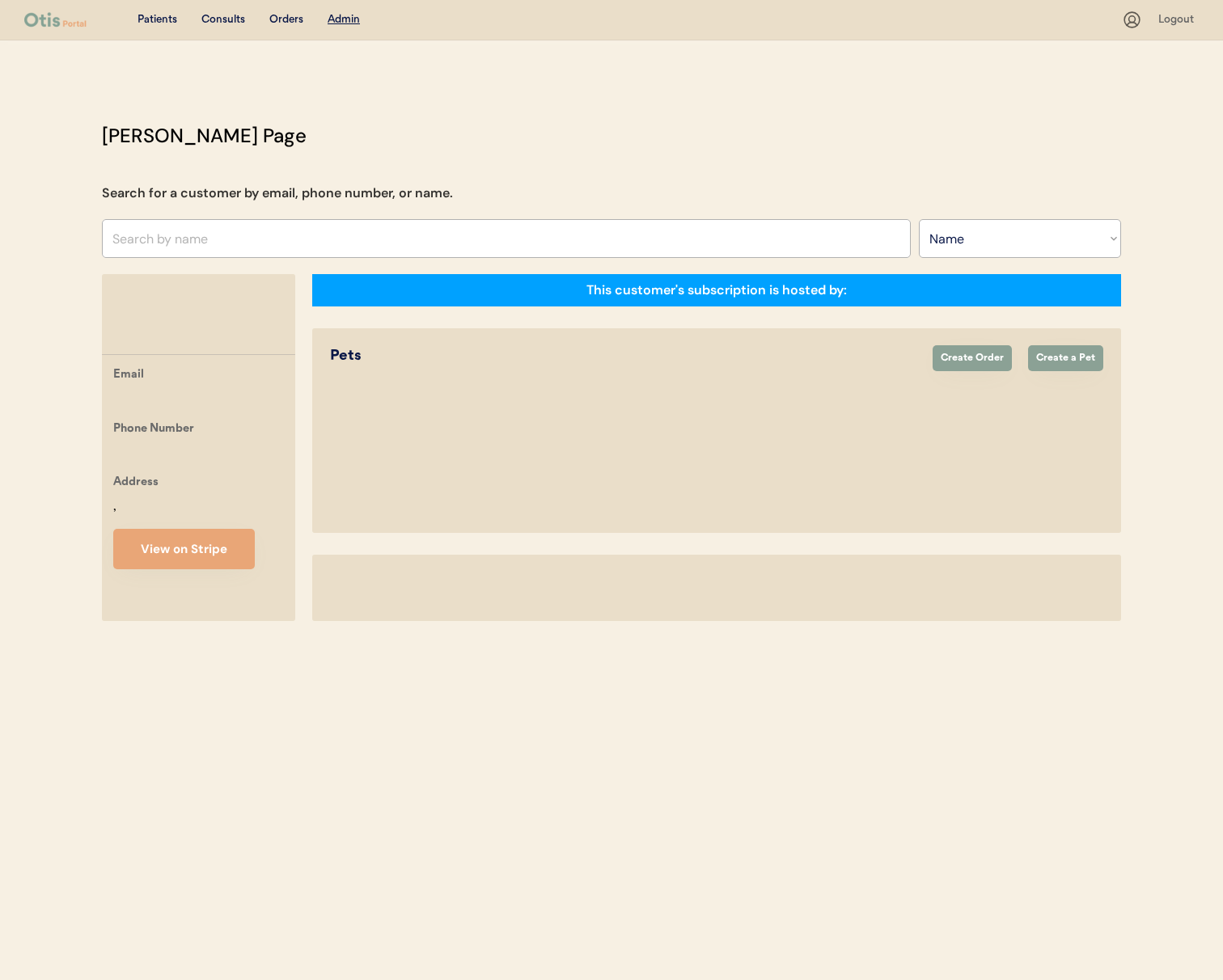
select select ""Name""
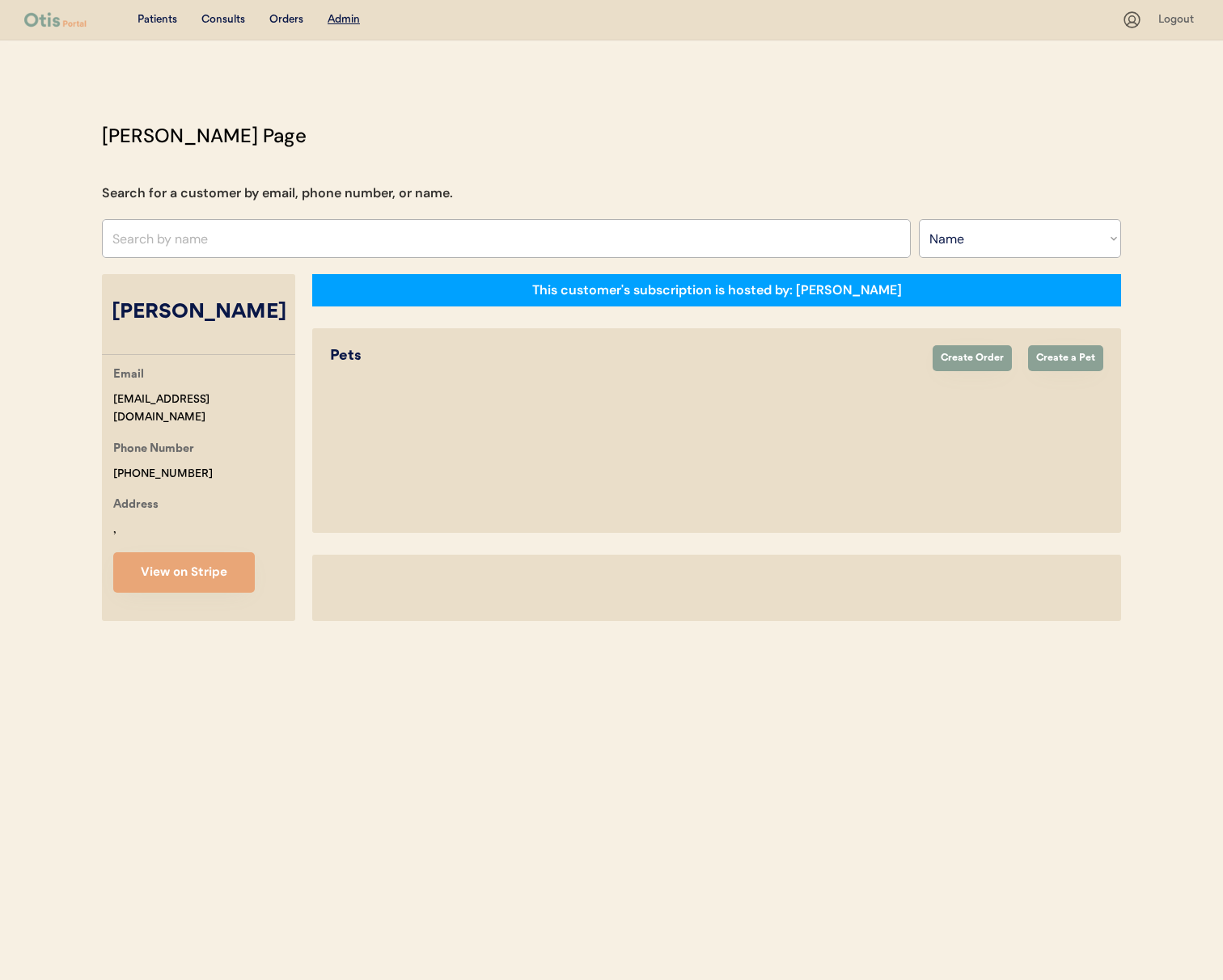
select select "true"
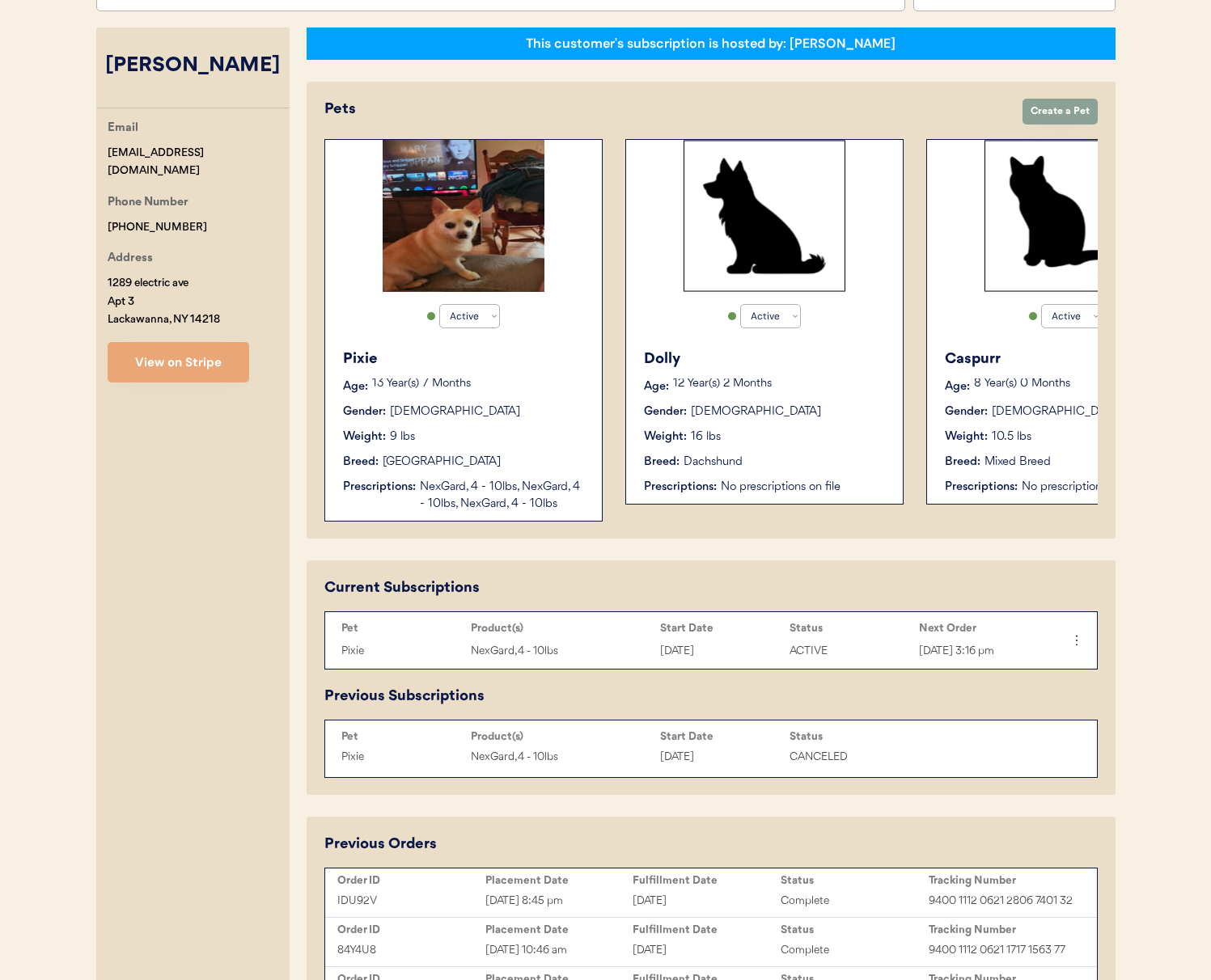
scroll to position [284, 0]
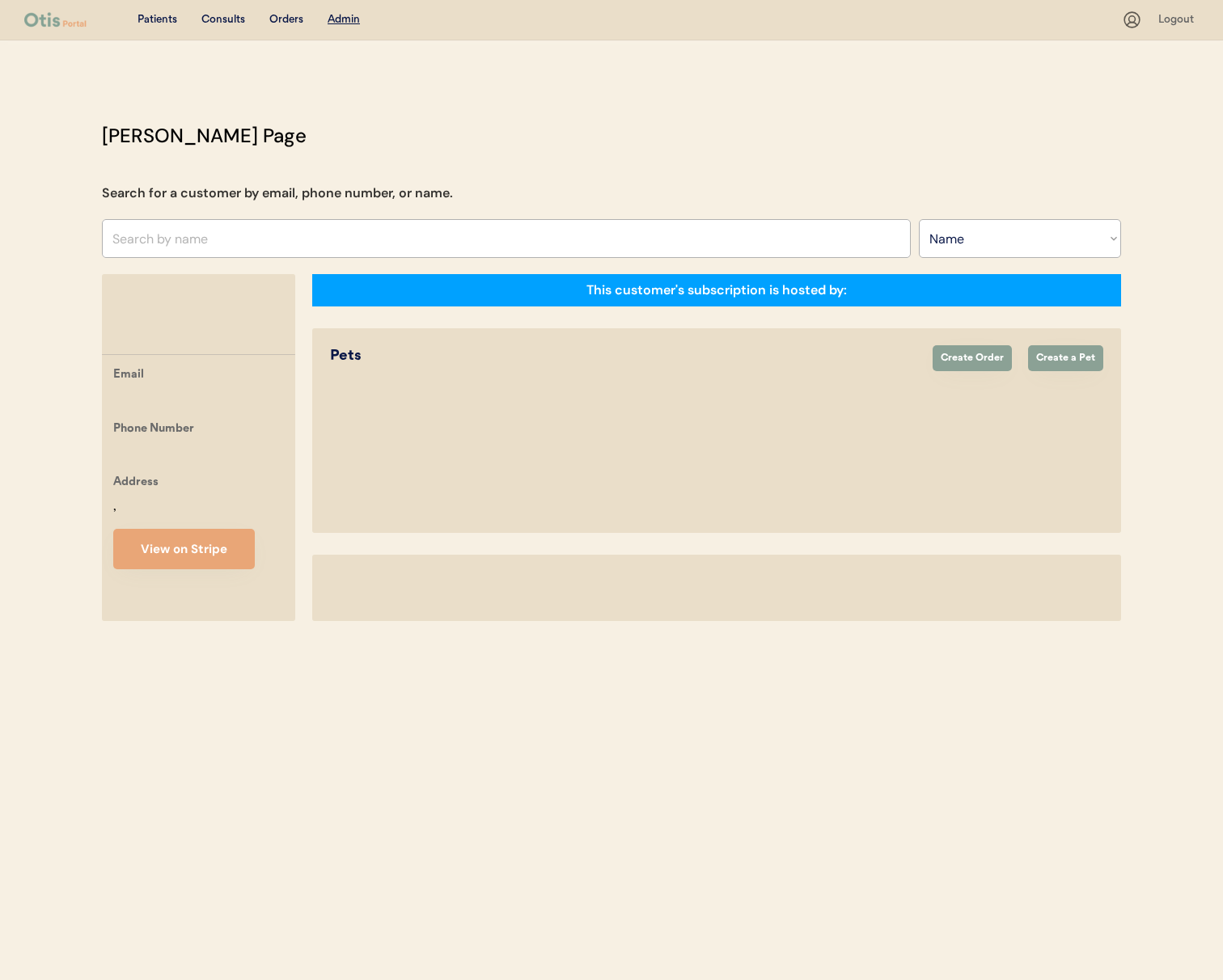
select select ""Name""
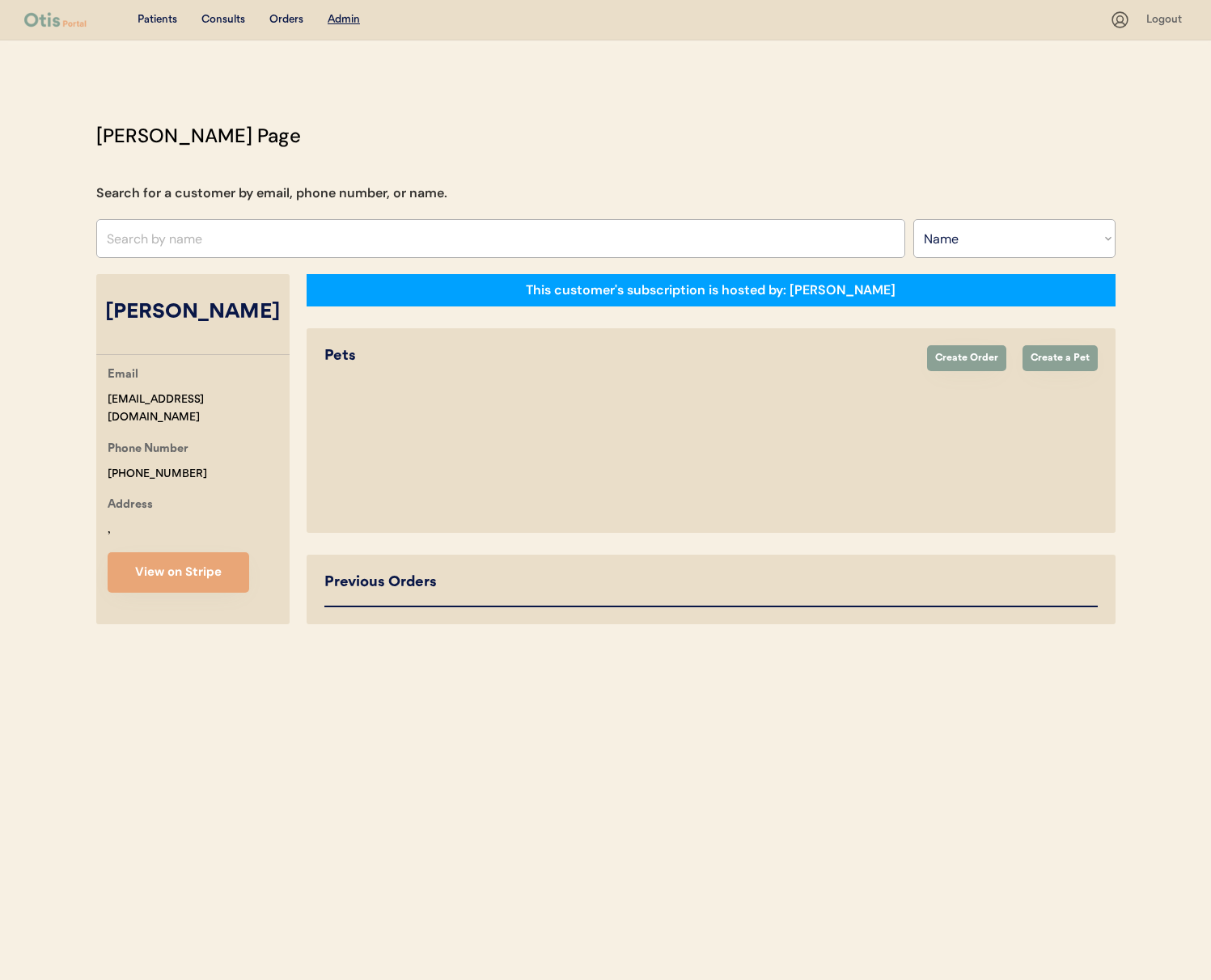
select select "true"
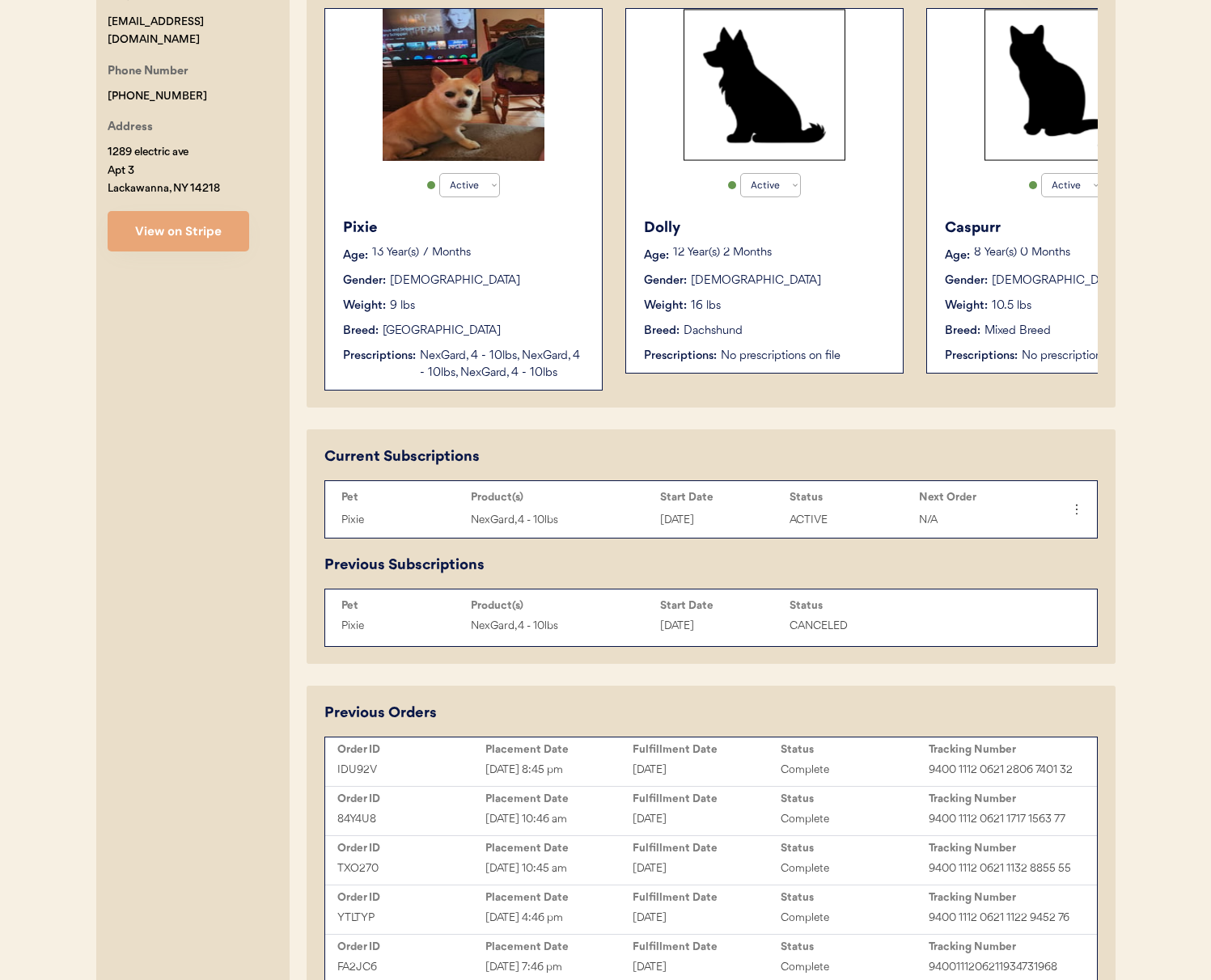
scroll to position [519, 0]
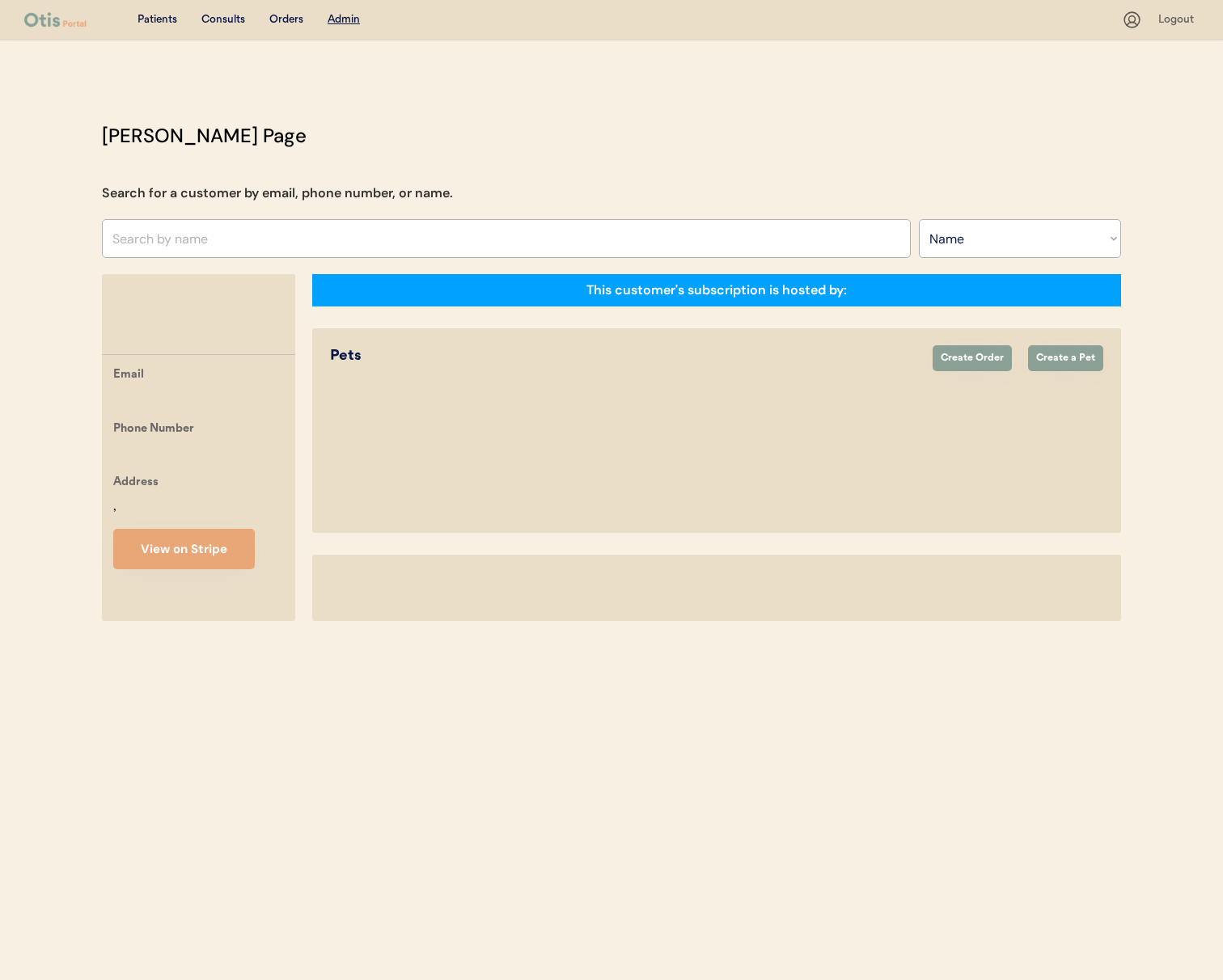
select select ""Name""
select select "true"
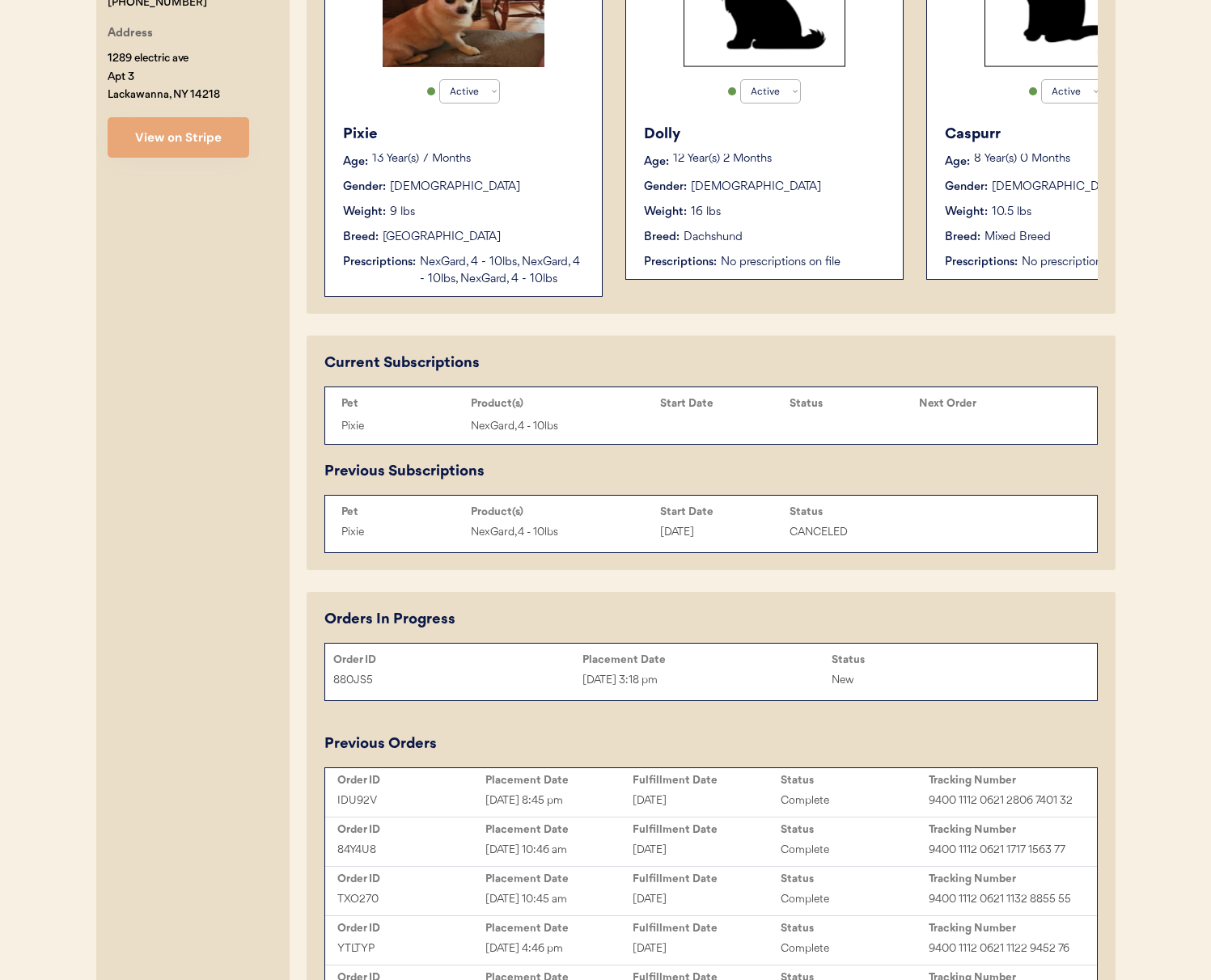
scroll to position [478, 0]
